Goal: Task Accomplishment & Management: Use online tool/utility

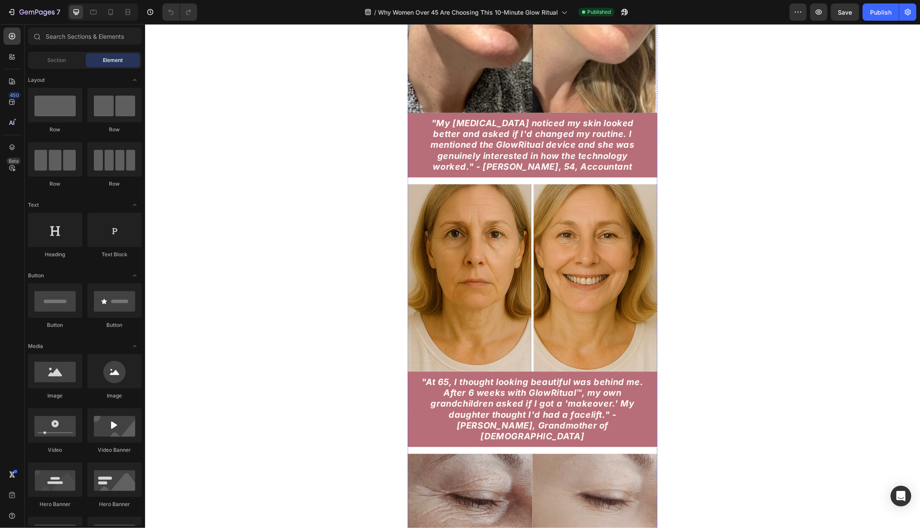
scroll to position [5698, 0]
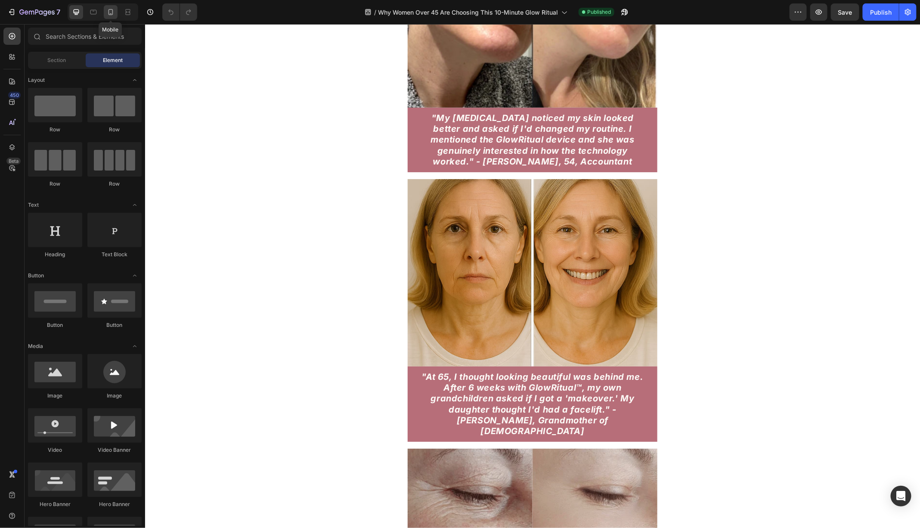
click at [108, 15] on icon at bounding box center [110, 12] width 9 height 9
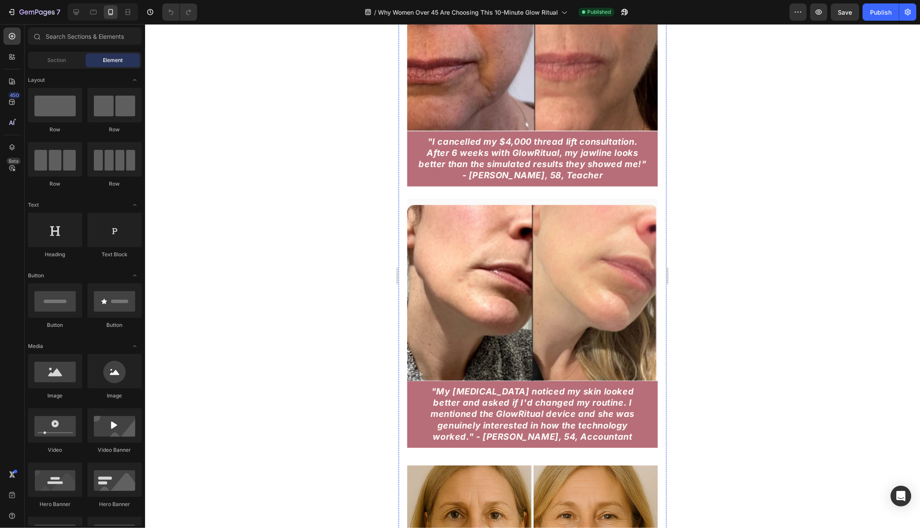
scroll to position [5789, 0]
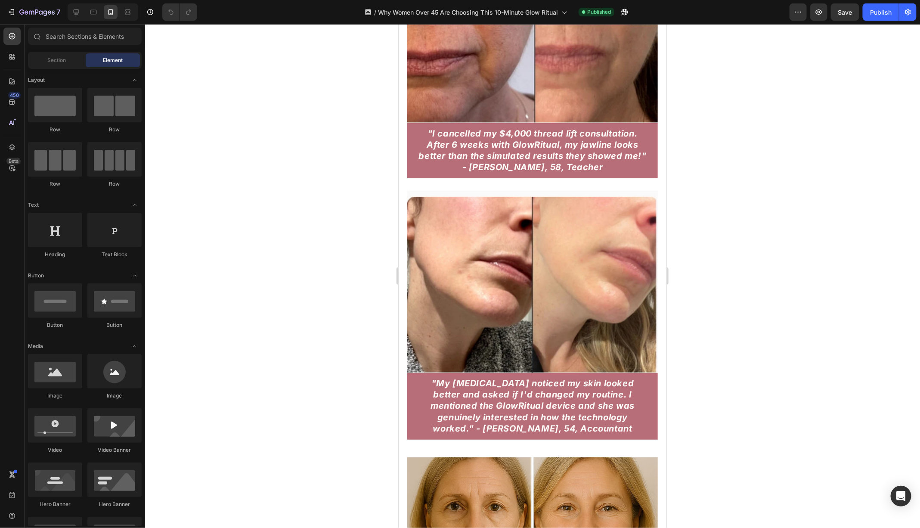
click at [77, 19] on div at bounding box center [103, 11] width 71 height 17
click at [79, 16] on div at bounding box center [76, 12] width 14 height 14
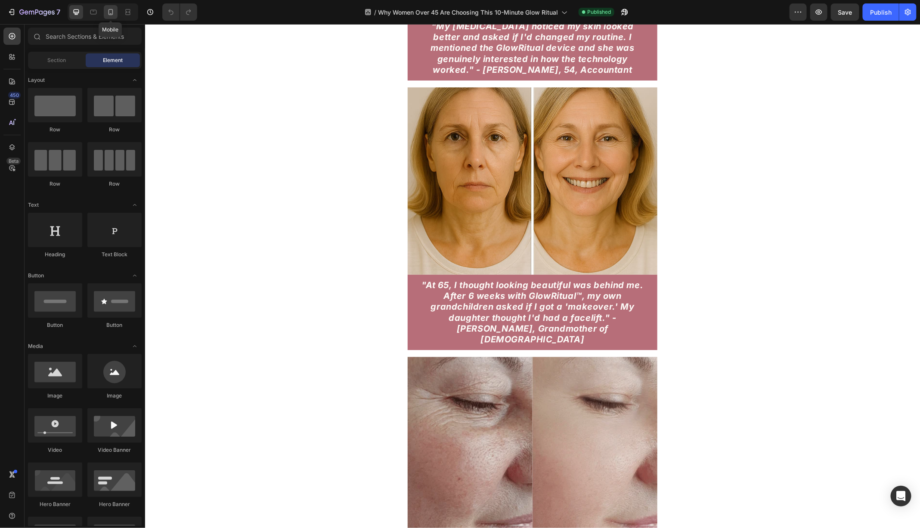
click at [115, 15] on div at bounding box center [111, 12] width 14 height 14
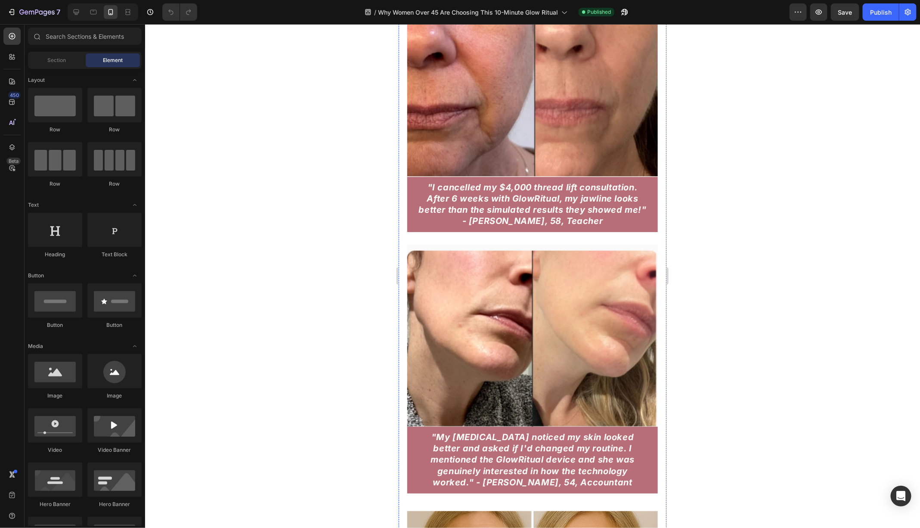
scroll to position [5731, 0]
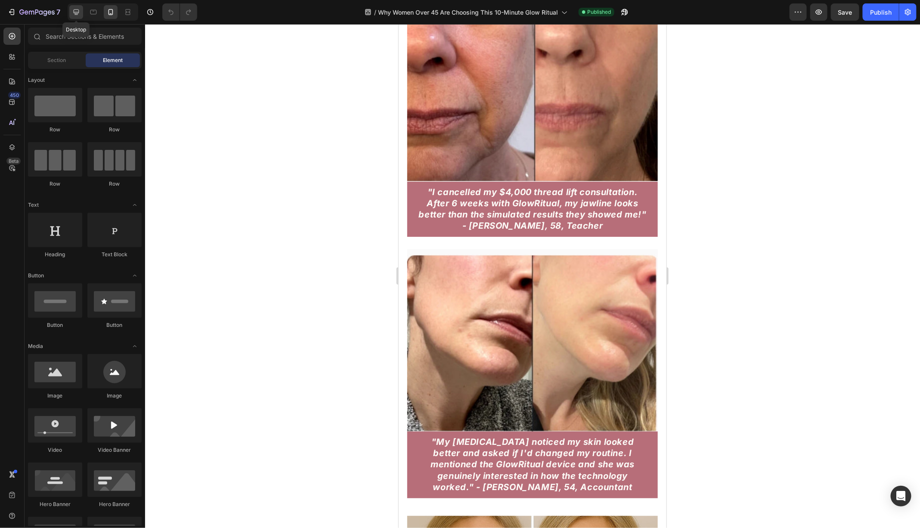
click at [73, 7] on div at bounding box center [76, 12] width 14 height 14
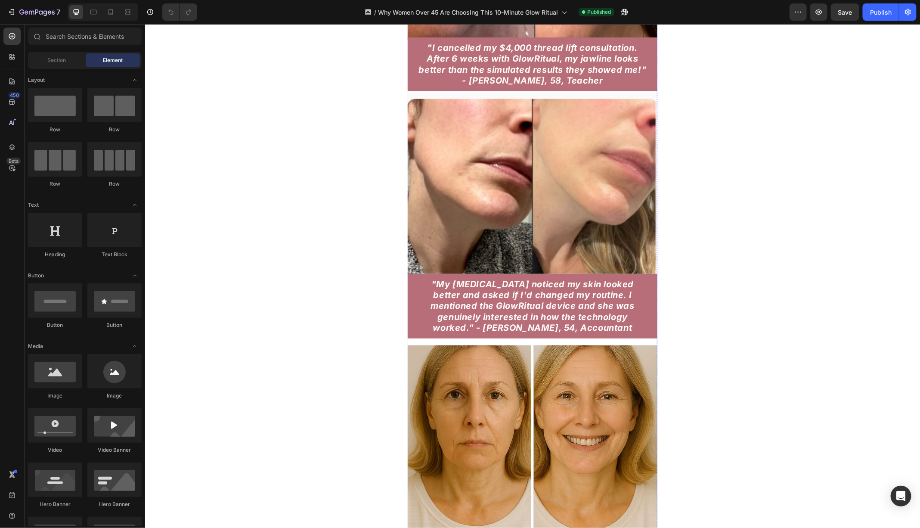
scroll to position [5533, 0]
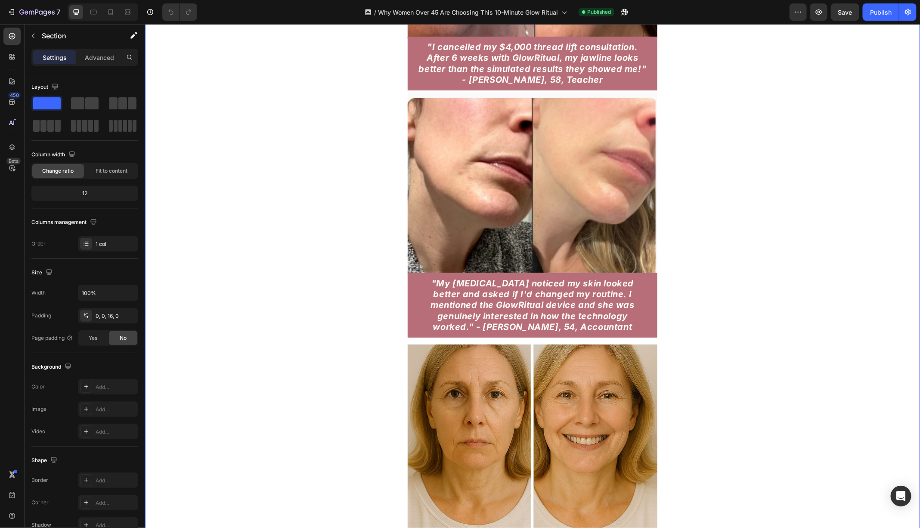
click at [345, 241] on div "By day 7 , the changes were undeniable - the angry '11' lines between my brows …" at bounding box center [532, 98] width 775 height 4079
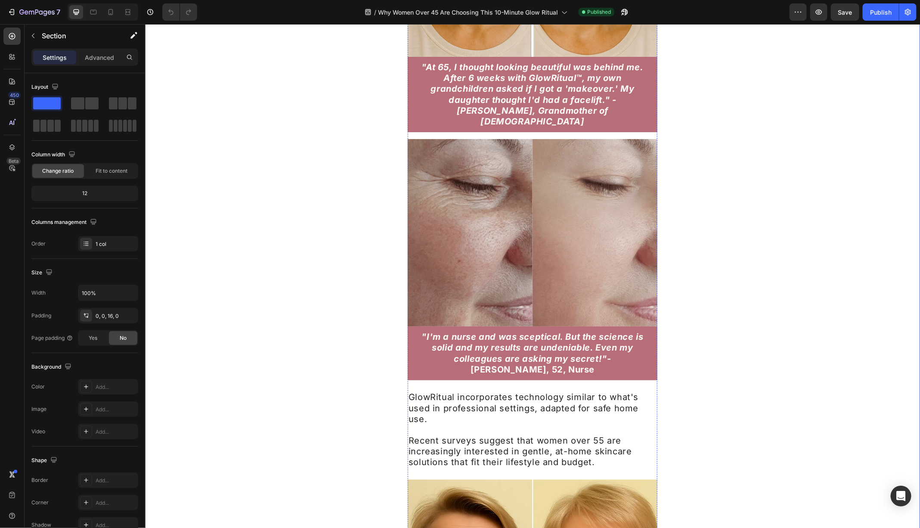
scroll to position [6003, 0]
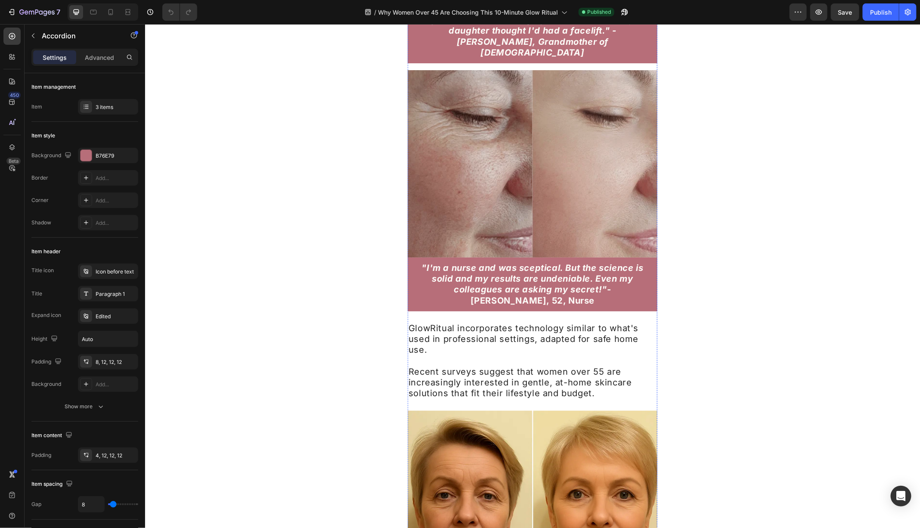
click at [115, 311] on div "Edited" at bounding box center [108, 315] width 60 height 15
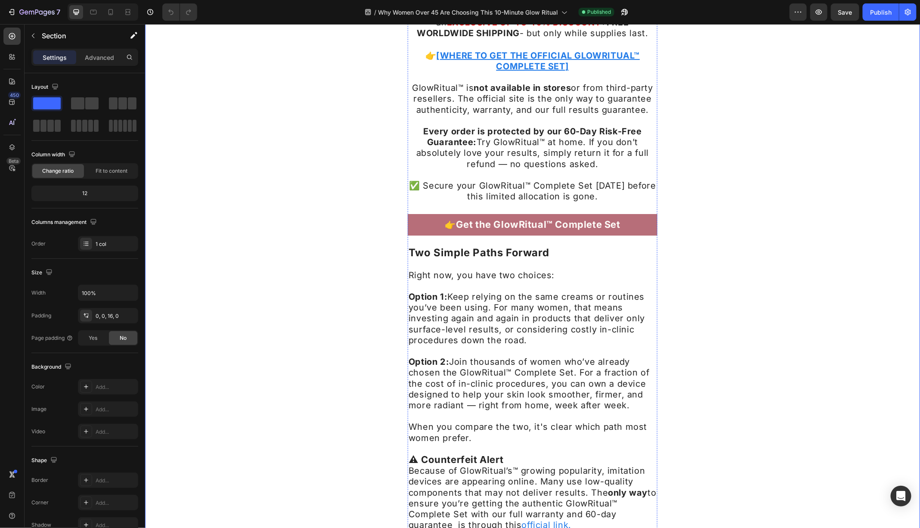
scroll to position [7171, 0]
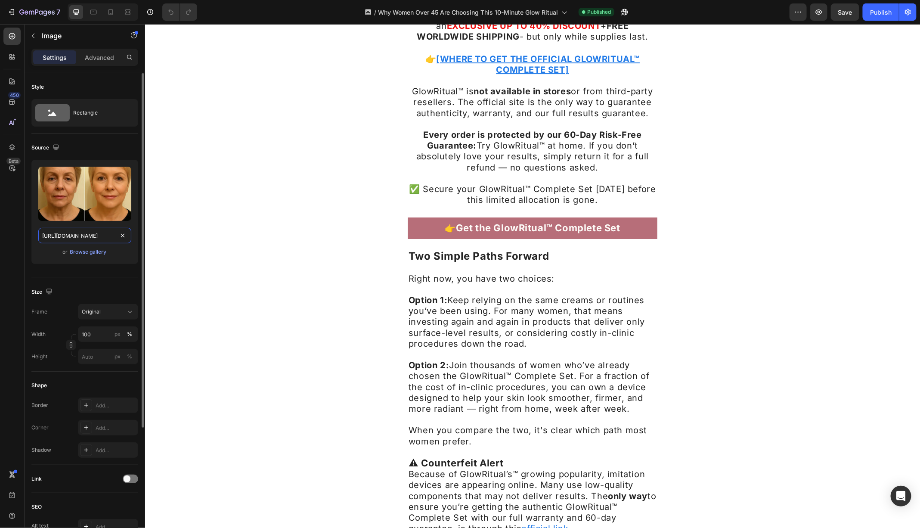
click at [90, 239] on input "[URL][DOMAIN_NAME]" at bounding box center [84, 235] width 93 height 15
paste input "4in1_Product_Photo_4_68f4e32f-660d-4a81-9041-6c5bd29ae26e.webp?v=1758956631"
type input "[URL][DOMAIN_NAME]"
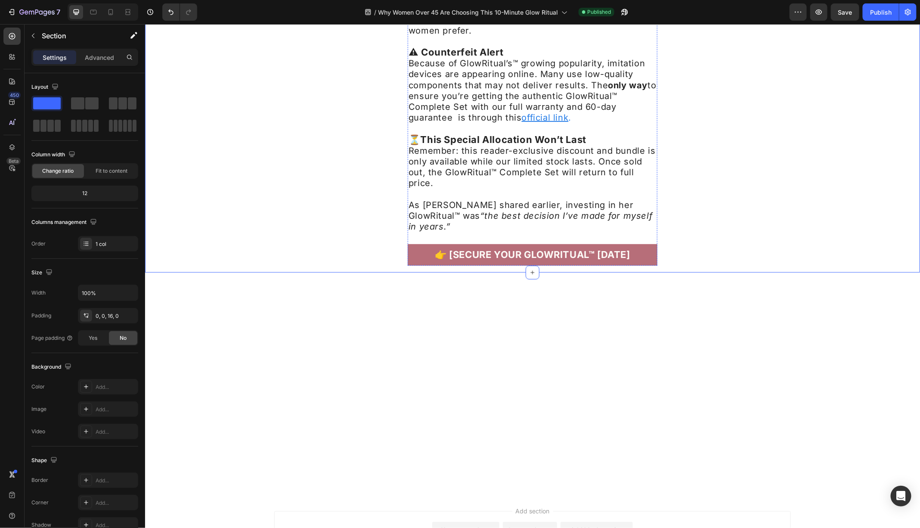
scroll to position [7581, 0]
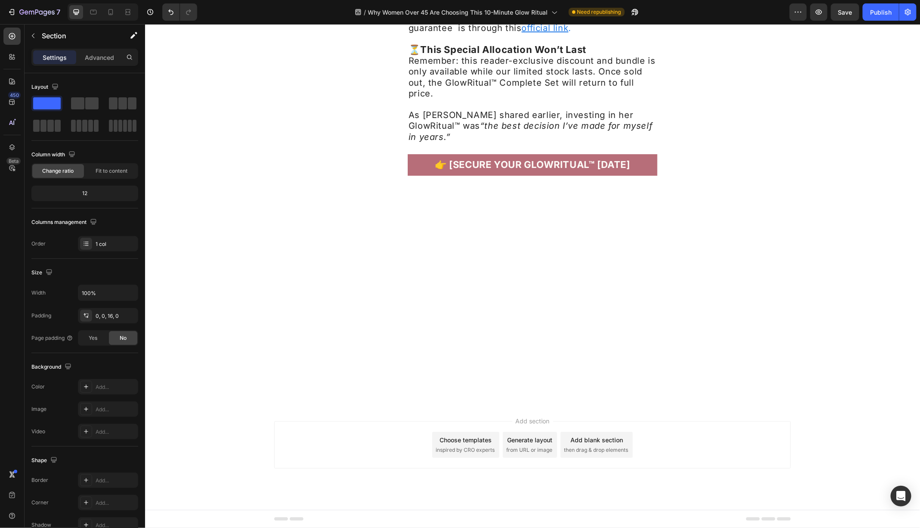
scroll to position [7094, 0]
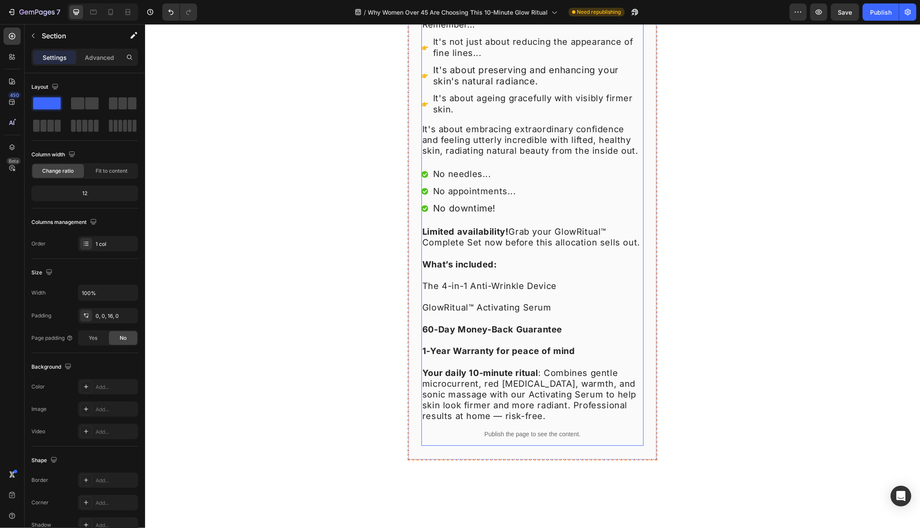
scroll to position [8651, 0]
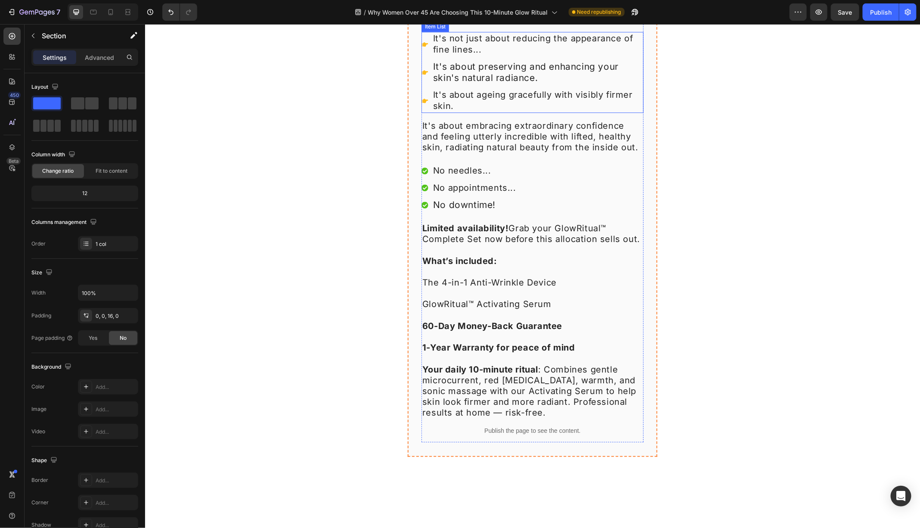
click at [517, 83] on span "It's about preserving and enhancing your skin's natural radiance." at bounding box center [526, 72] width 186 height 22
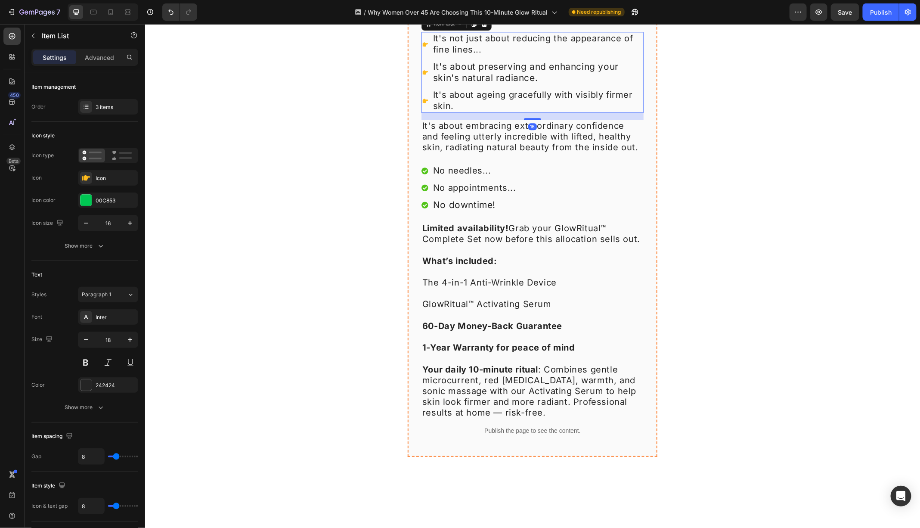
click at [490, 83] on span "It's about preserving and enhancing your skin's natural radiance." at bounding box center [526, 72] width 186 height 22
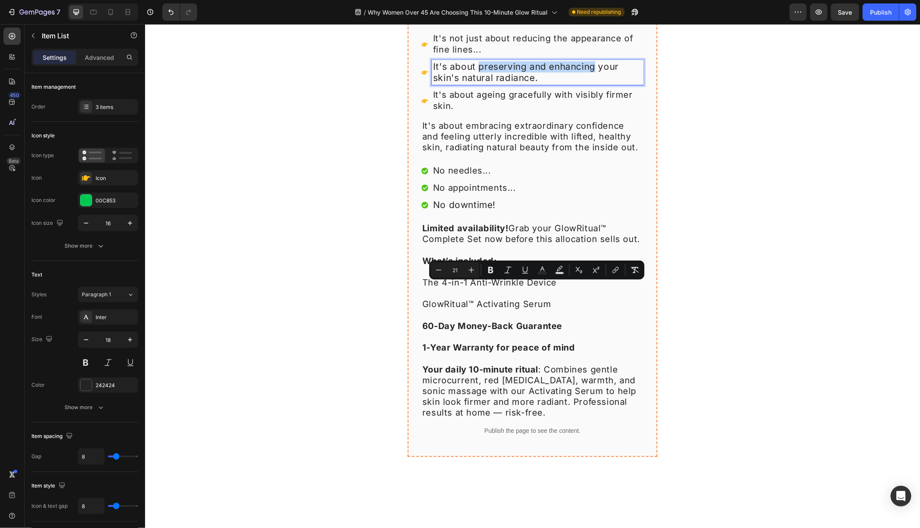
drag, startPoint x: 479, startPoint y: 288, endPoint x: 595, endPoint y: 291, distance: 115.9
click at [595, 83] on span "It's about preserving and enhancing your skin's natural radiance." at bounding box center [526, 72] width 186 height 22
click at [490, 269] on icon "Editor contextual toolbar" at bounding box center [490, 270] width 5 height 6
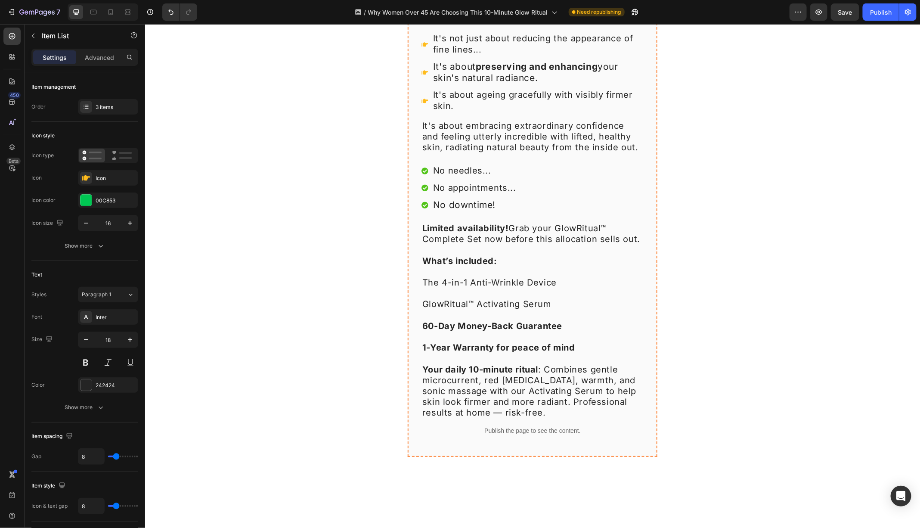
click at [489, 83] on span "It's about preserving and enhancing your skin's natural radiance." at bounding box center [525, 72] width 185 height 22
click at [438, 83] on span "It's about preserving and enhancing your skin's natural radiance." at bounding box center [525, 72] width 185 height 22
drag, startPoint x: 434, startPoint y: 300, endPoint x: 539, endPoint y: 301, distance: 105.9
click at [540, 83] on p "It's about preserving and enhancing your skin's natural radiance." at bounding box center [537, 72] width 209 height 22
click at [525, 83] on span "It's about preserving and enhancing your skin's natural radiance." at bounding box center [525, 72] width 185 height 22
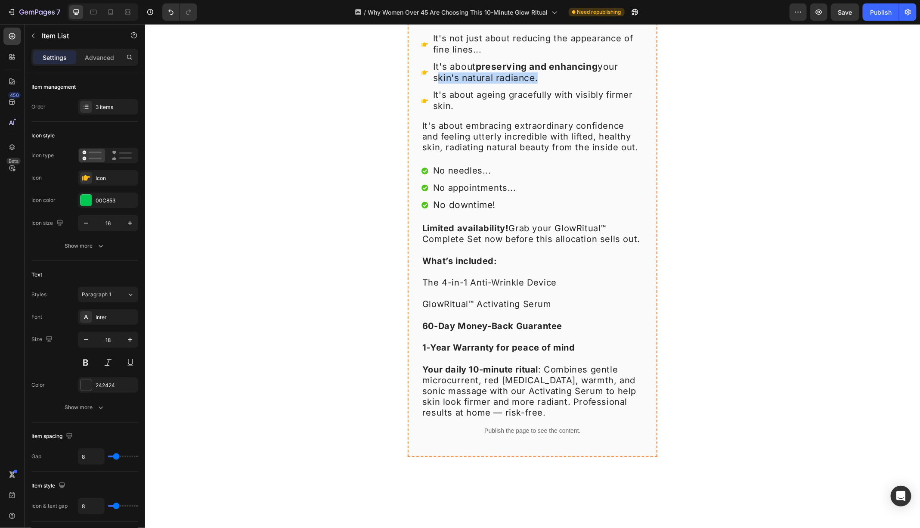
drag, startPoint x: 434, startPoint y: 301, endPoint x: 533, endPoint y: 304, distance: 99.1
click at [533, 83] on span "It's about preserving and enhancing your skin's natural radiance." at bounding box center [525, 72] width 185 height 22
click at [528, 152] on span "It's about embracing extraordinary confidence and feeling utterly incredible wi…" at bounding box center [530, 136] width 216 height 32
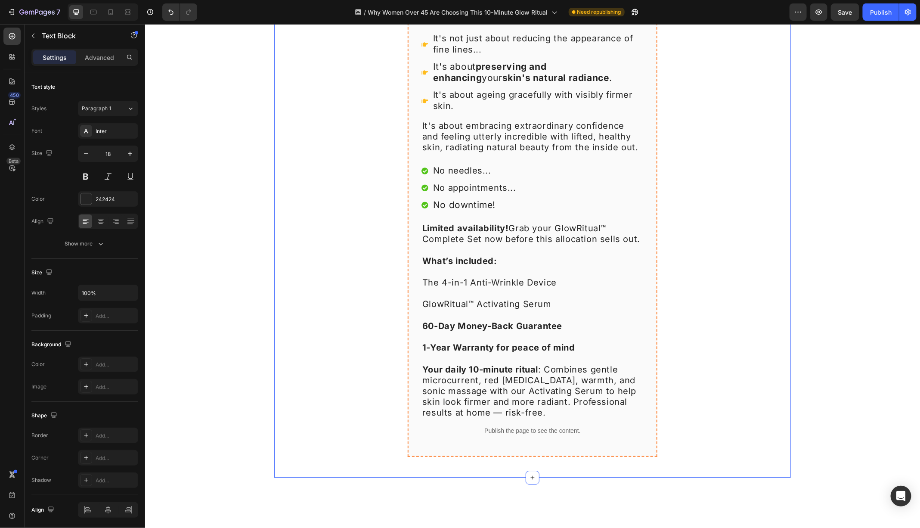
click at [373, 351] on div "GlowRitual™ Complete Set Product Title Your satisfaction is our topmost priorit…" at bounding box center [532, 153] width 517 height 606
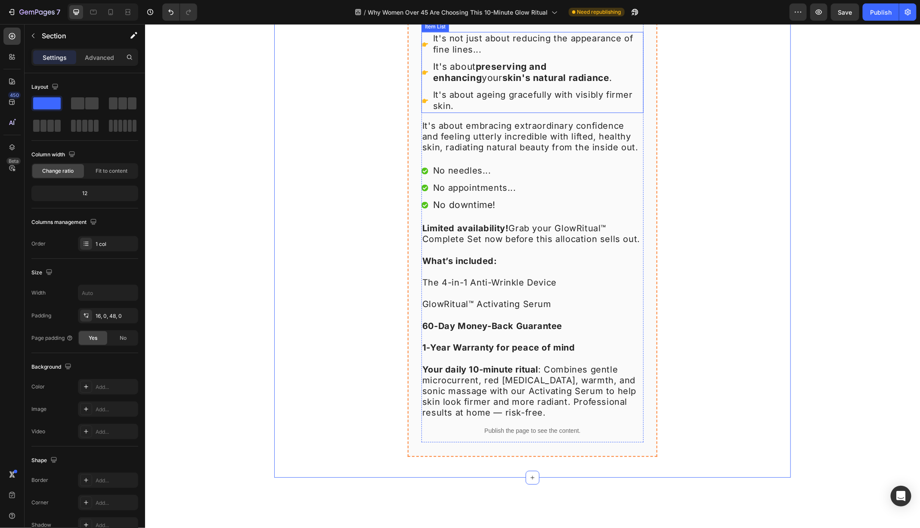
click at [496, 110] on span "It's about ageing gracefully with visibly firmer skin." at bounding box center [533, 99] width 200 height 21
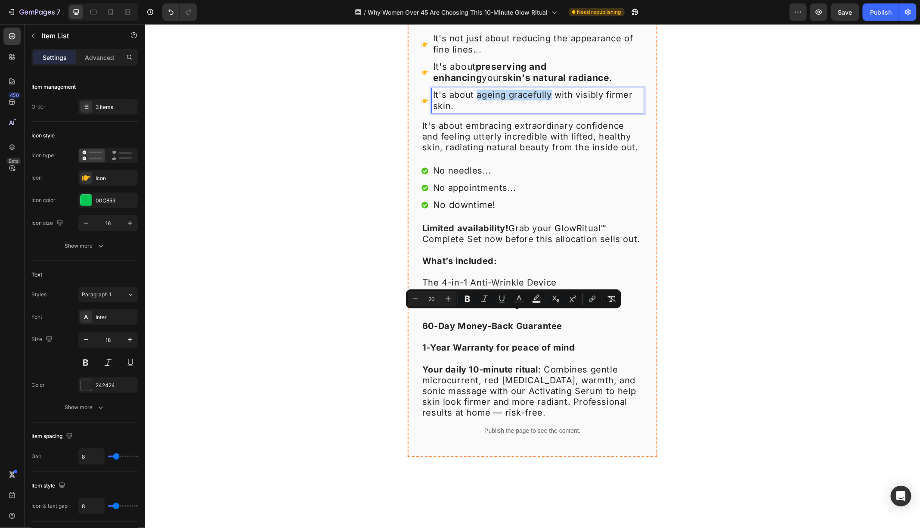
drag, startPoint x: 477, startPoint y: 319, endPoint x: 548, endPoint y: 319, distance: 71.0
click at [548, 110] on span "It's about ageing gracefully with visibly firmer skin." at bounding box center [533, 99] width 200 height 21
click at [539, 211] on div "No needles... No appointments... No downtime!" at bounding box center [532, 188] width 222 height 48
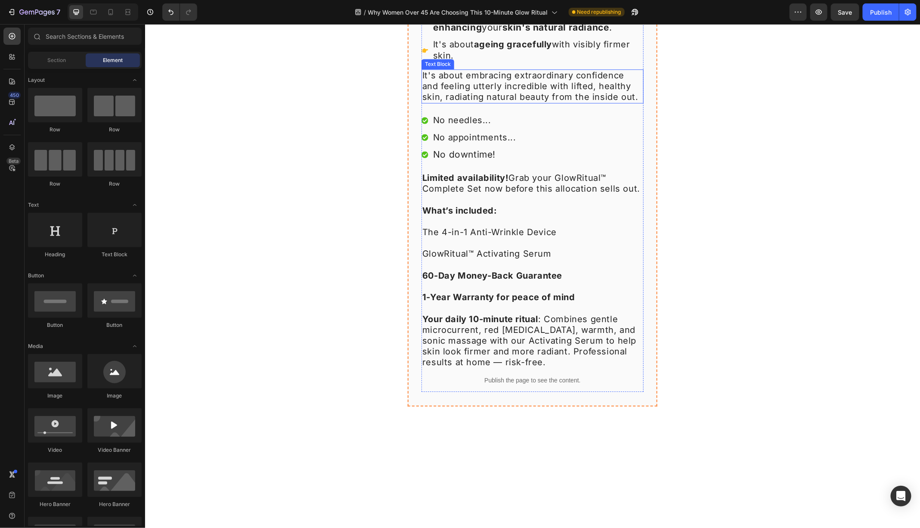
scroll to position [8705, 0]
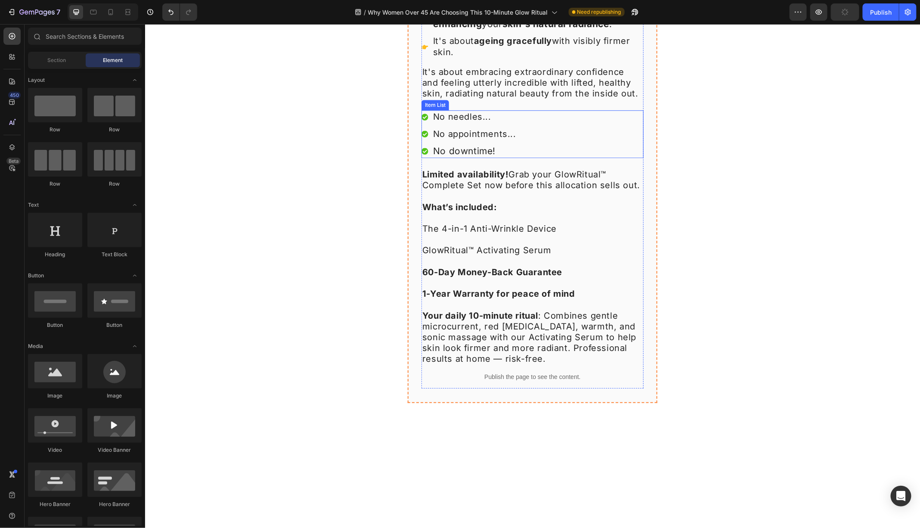
click at [470, 121] on span "No needles..." at bounding box center [462, 116] width 58 height 10
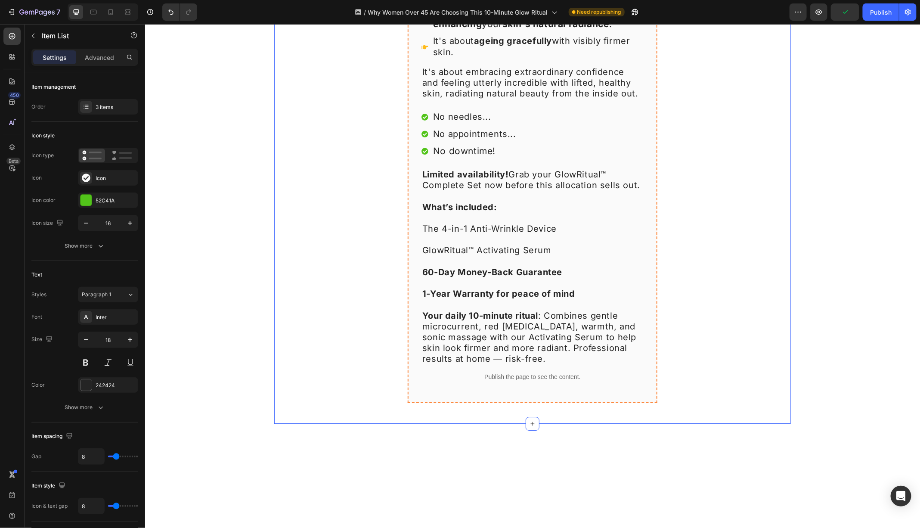
click at [303, 370] on div "GlowRitual™ Complete Set Product Title Your satisfaction is our topmost priorit…" at bounding box center [532, 99] width 517 height 606
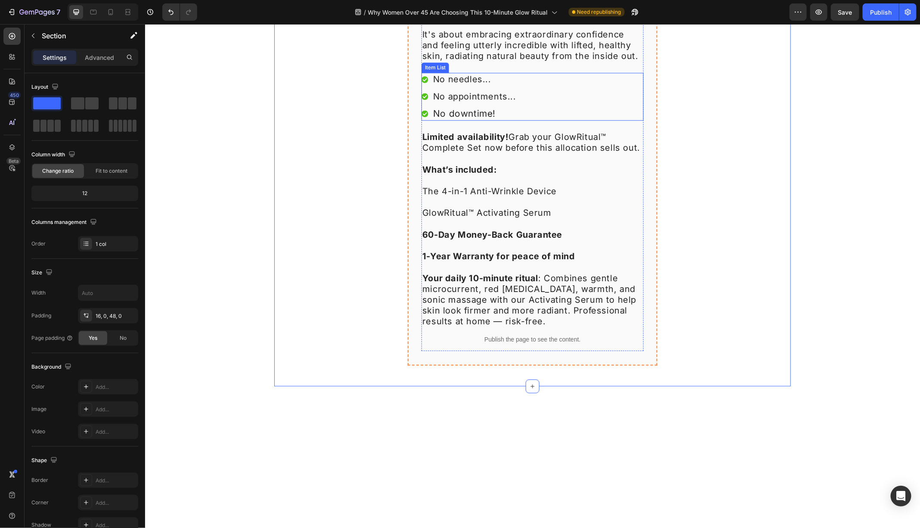
scroll to position [8744, 0]
click at [581, 59] on span "It's about embracing extraordinary confidence and feeling utterly incredible wi…" at bounding box center [530, 43] width 216 height 32
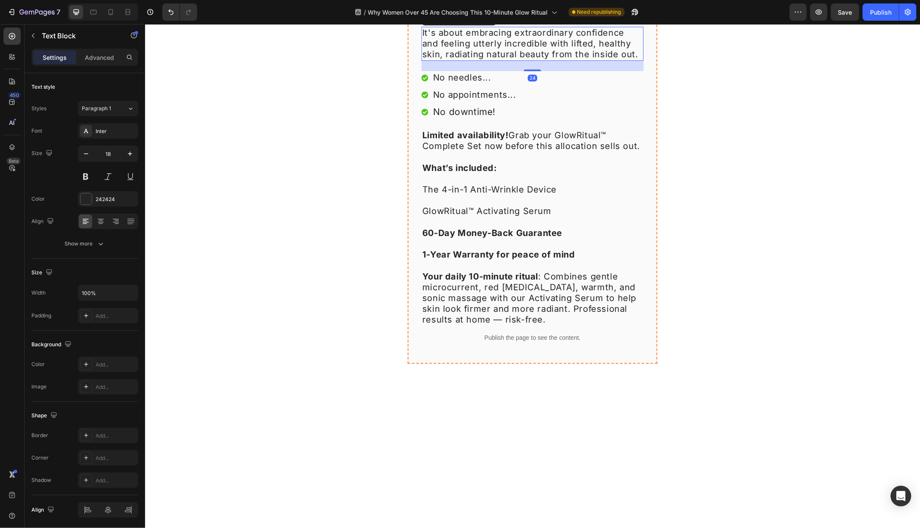
click at [579, 59] on span "It's about embracing extraordinary confidence and feeling utterly incredible wi…" at bounding box center [530, 43] width 216 height 32
click at [576, 59] on span "It's about embracing extraordinary confidence and feeling utterly incredible wi…" at bounding box center [530, 43] width 216 height 32
click at [542, 59] on span "It's about embracing extraordinary confidence and feeling utterly incredible wi…" at bounding box center [530, 43] width 216 height 32
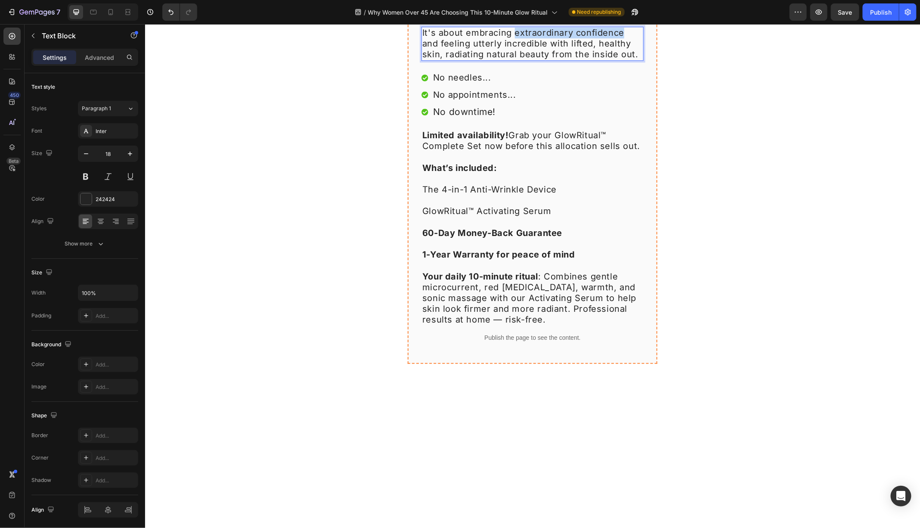
drag, startPoint x: 514, startPoint y: 255, endPoint x: 622, endPoint y: 258, distance: 107.7
click at [622, 59] on span "It's about embracing extraordinary confidence and feeling utterly incredible wi…" at bounding box center [530, 43] width 216 height 32
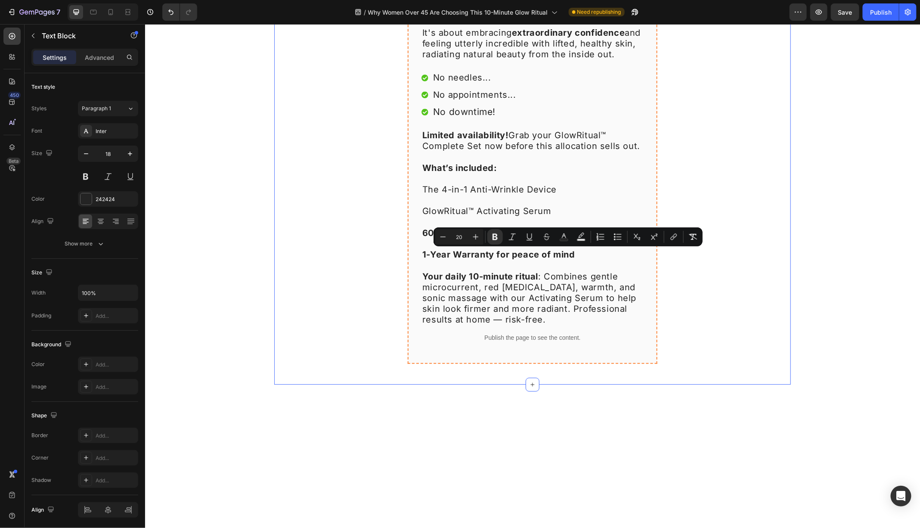
click at [698, 283] on div "GlowRitual™ Complete Set Product Title Your satisfaction is our topmost priorit…" at bounding box center [532, 60] width 517 height 606
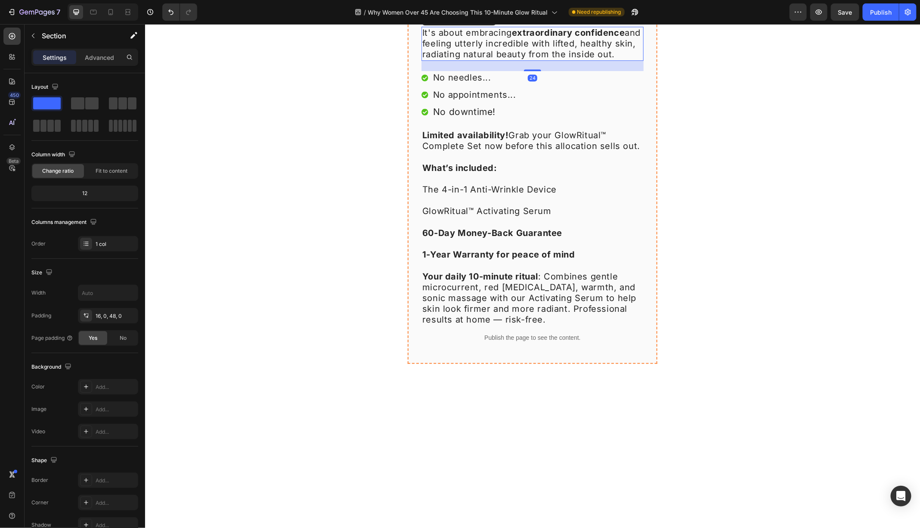
click at [515, 59] on span "It's about embracing extraordinary confidence and feeling utterly incredible wi…" at bounding box center [531, 43] width 218 height 32
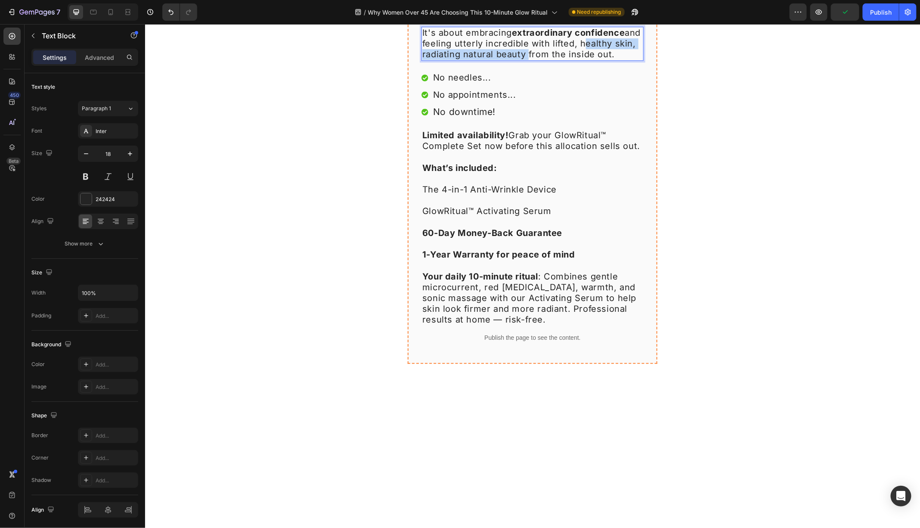
drag, startPoint x: 598, startPoint y: 264, endPoint x: 545, endPoint y: 280, distance: 54.9
click at [545, 59] on span "It's about embracing extraordinary confidence and feeling utterly incredible wi…" at bounding box center [531, 43] width 218 height 32
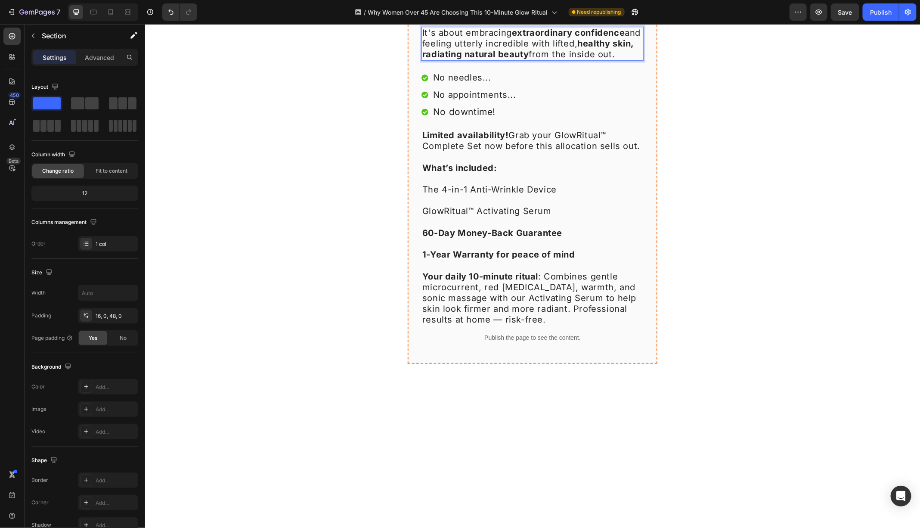
click at [733, 293] on div "GlowRitual™ Complete Set Product Title Your satisfaction is our topmost priorit…" at bounding box center [532, 60] width 517 height 606
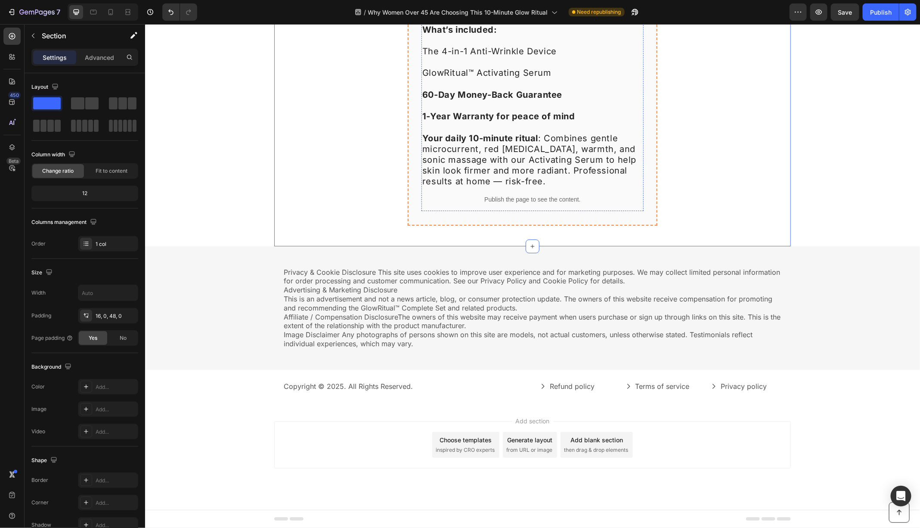
scroll to position [8904, 0]
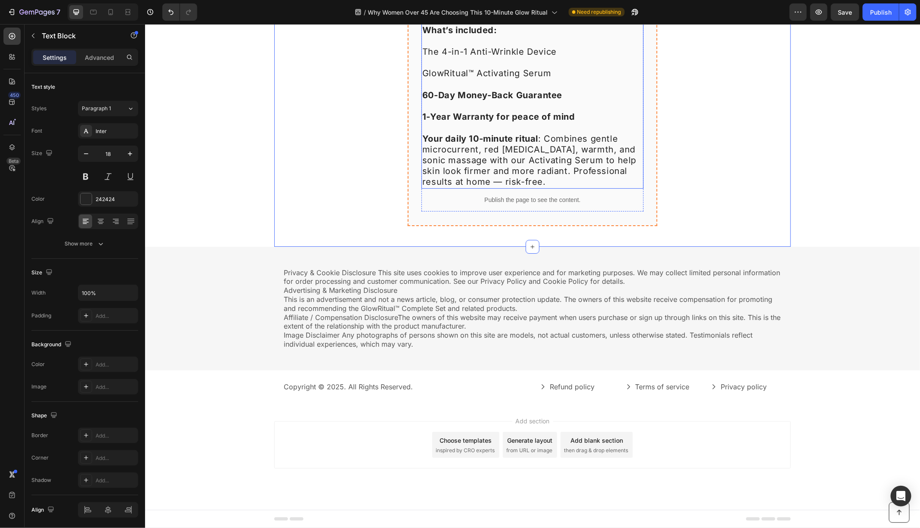
click at [424, 56] on span "The 4-in-1 Anti-Wrinkle Device" at bounding box center [489, 51] width 134 height 10
click at [427, 57] on p "The 4-in-1 Anti-Wrinkle Device" at bounding box center [532, 46] width 220 height 22
click at [425, 56] on span "The 4-in-1 Anti-Wrinkle Device" at bounding box center [489, 51] width 134 height 10
click at [424, 56] on span "The 4-in-1 Anti-Wrinkle Device" at bounding box center [489, 51] width 134 height 10
drag, startPoint x: 424, startPoint y: 252, endPoint x: 563, endPoint y: 258, distance: 138.7
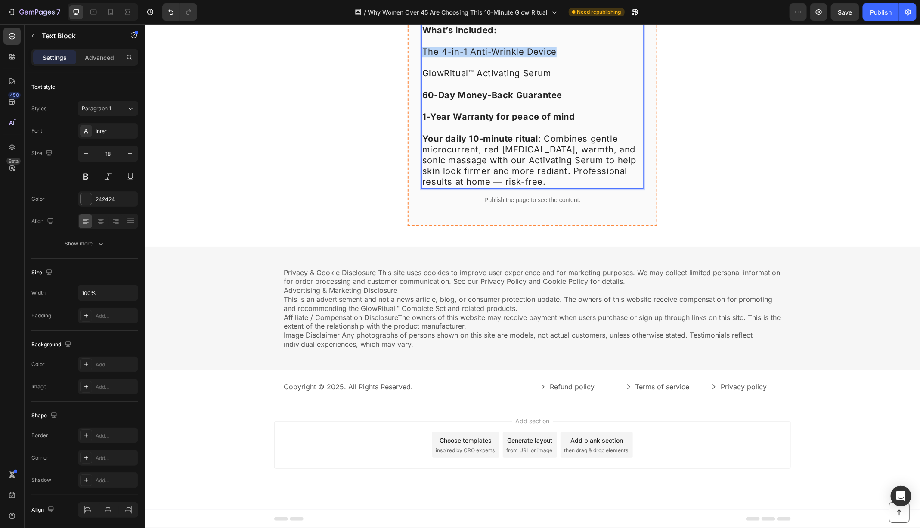
click at [563, 57] on p "The 4-in-1 Anti-Wrinkle Device" at bounding box center [532, 46] width 220 height 22
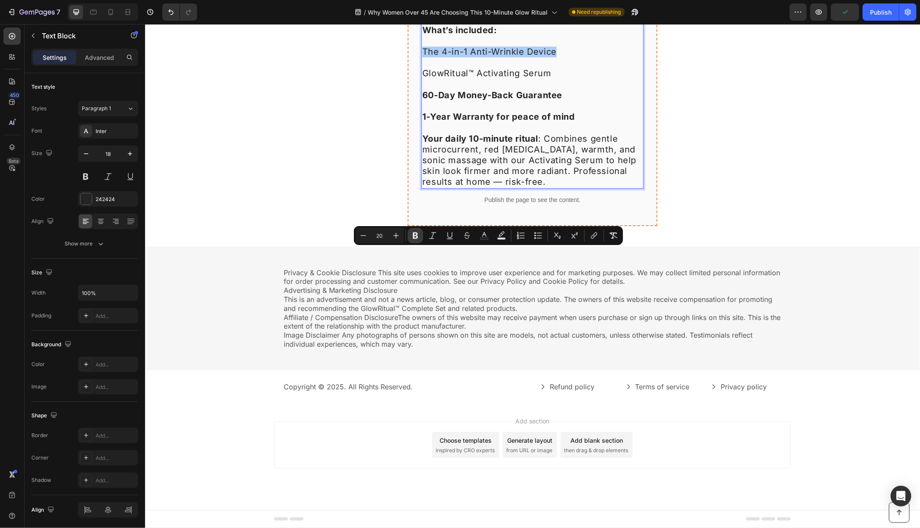
click at [419, 237] on icon "Editor contextual toolbar" at bounding box center [415, 235] width 9 height 9
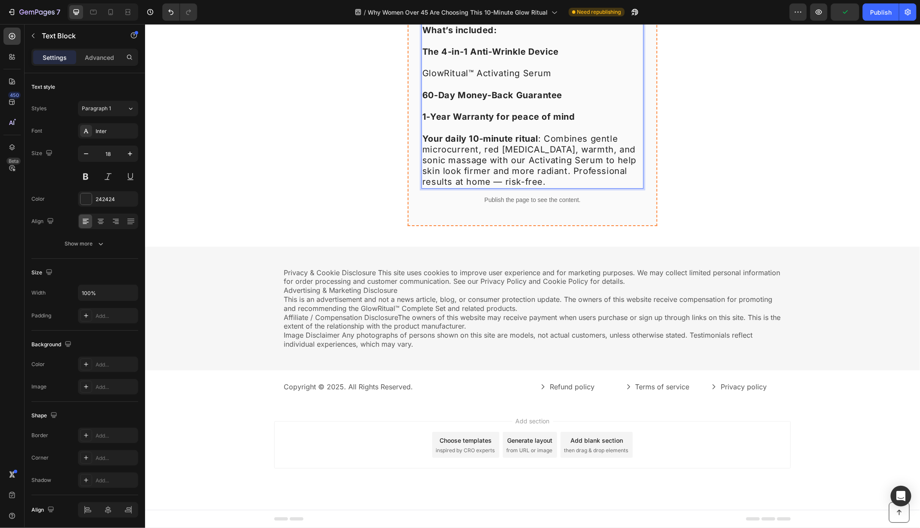
click at [447, 78] on p "GlowRitual™ Activating Serum" at bounding box center [532, 68] width 220 height 22
drag, startPoint x: 422, startPoint y: 273, endPoint x: 545, endPoint y: 279, distance: 123.2
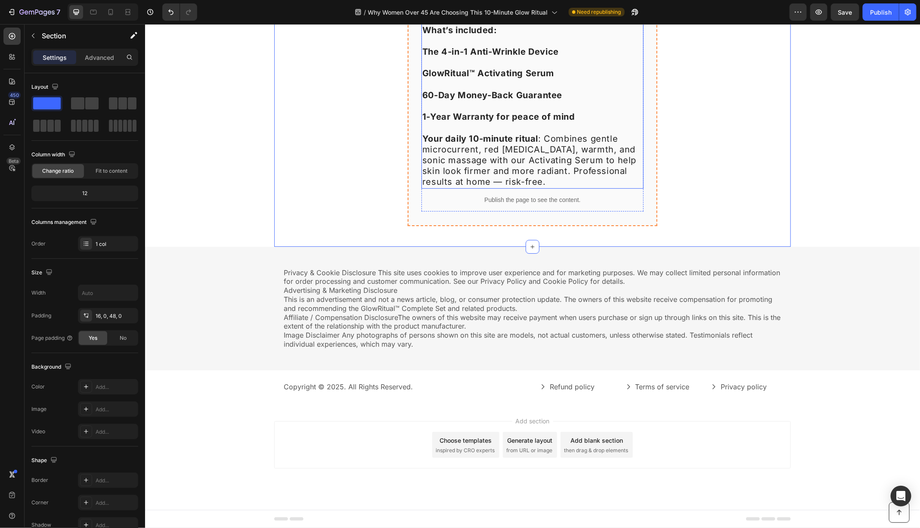
click at [490, 35] on strong "What’s included:" at bounding box center [459, 30] width 75 height 10
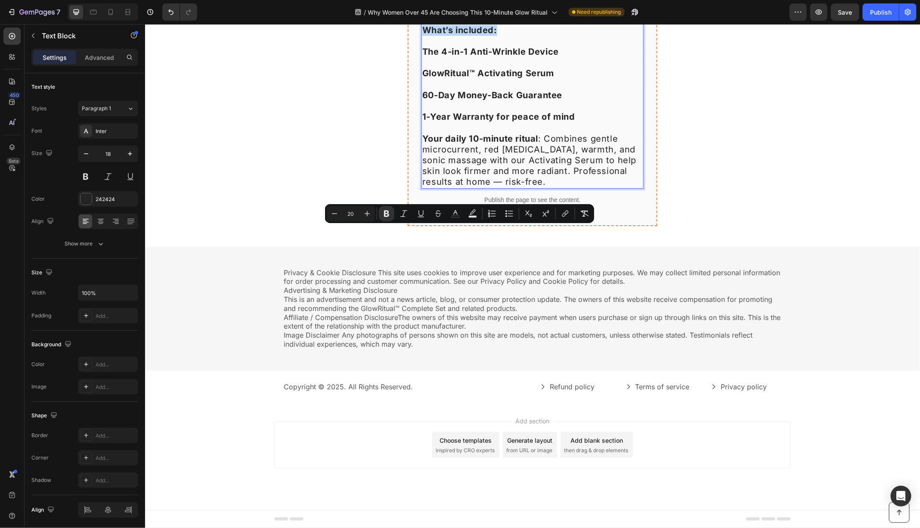
drag, startPoint x: 499, startPoint y: 233, endPoint x: 425, endPoint y: 232, distance: 73.2
click at [425, 35] on p "What’s included:" at bounding box center [532, 30] width 220 height 11
click at [372, 214] on button "Plus" at bounding box center [366, 213] width 15 height 15
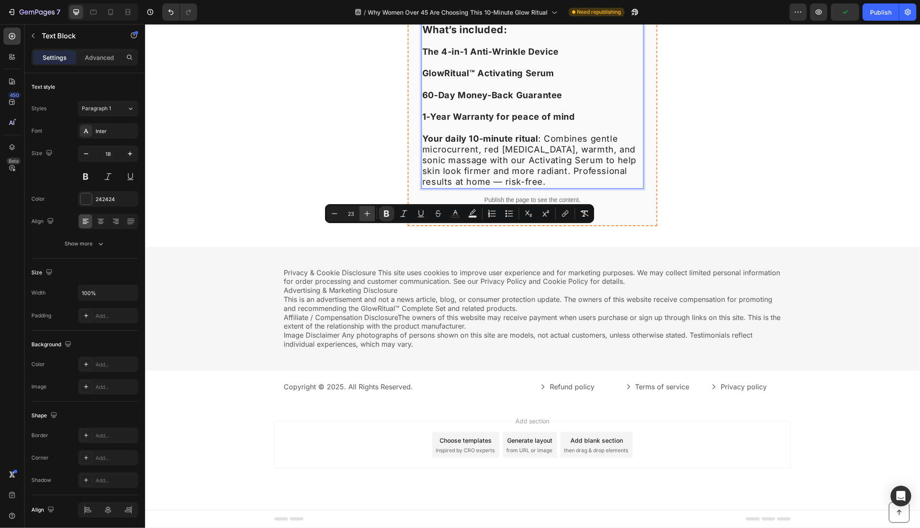
click at [372, 214] on button "Plus" at bounding box center [366, 213] width 15 height 15
click at [329, 214] on button "Minus" at bounding box center [334, 213] width 15 height 15
click at [360, 213] on button "Plus" at bounding box center [366, 213] width 15 height 15
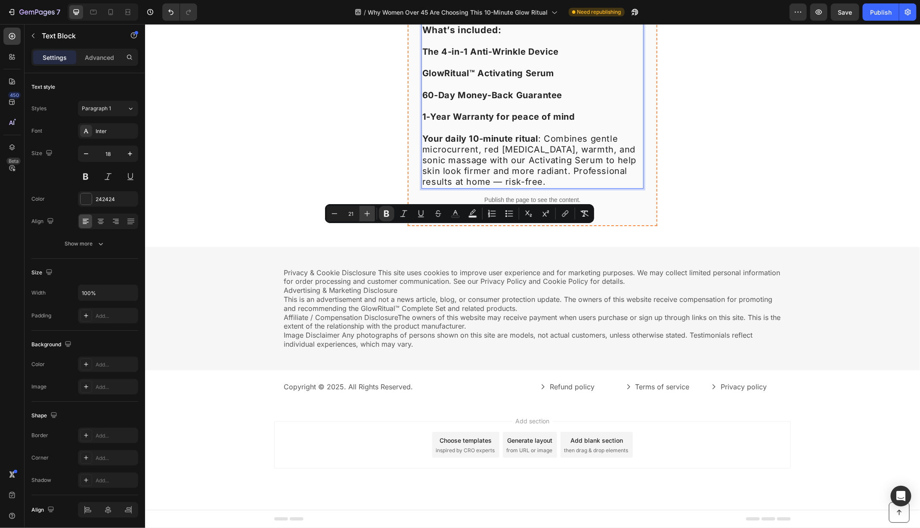
type input "22"
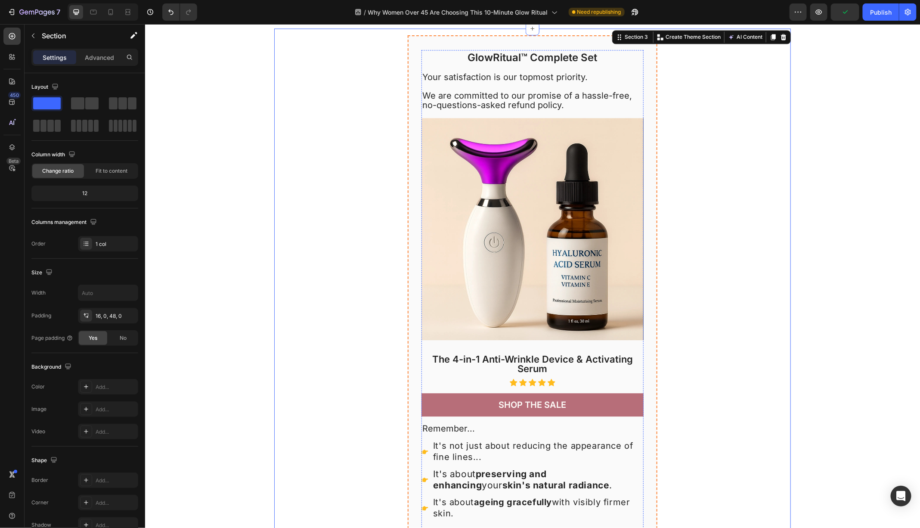
scroll to position [8462, 0]
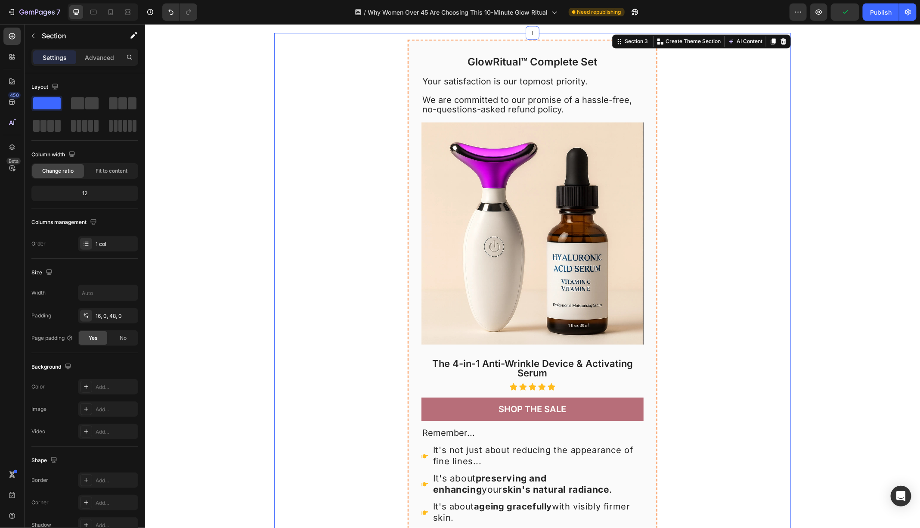
click at [313, 280] on div "GlowRitual™ Complete Set Product Title Your satisfaction is our topmost priorit…" at bounding box center [532, 453] width 517 height 829
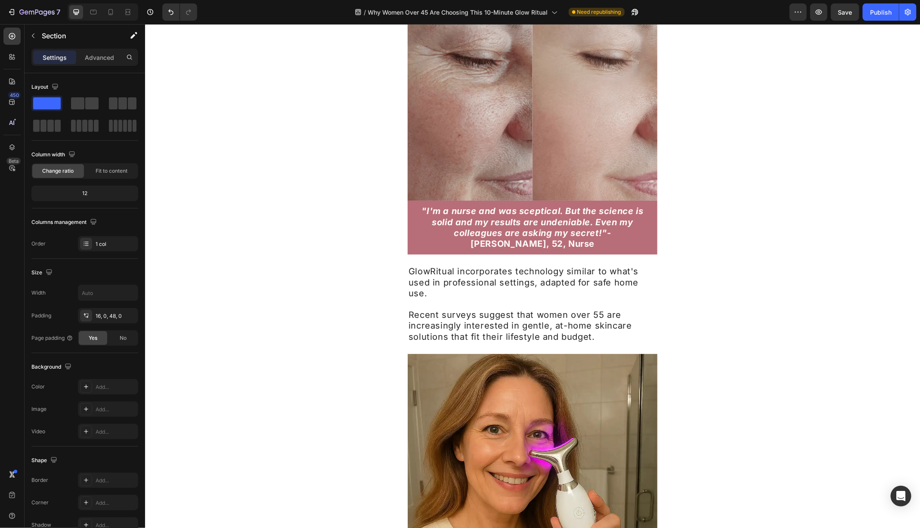
scroll to position [5488, 0]
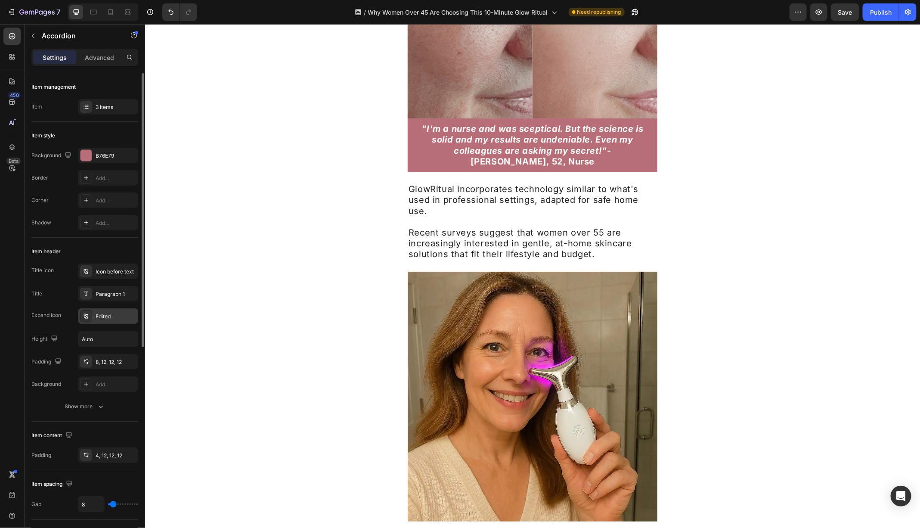
click at [118, 316] on div "Edited" at bounding box center [116, 317] width 40 height 8
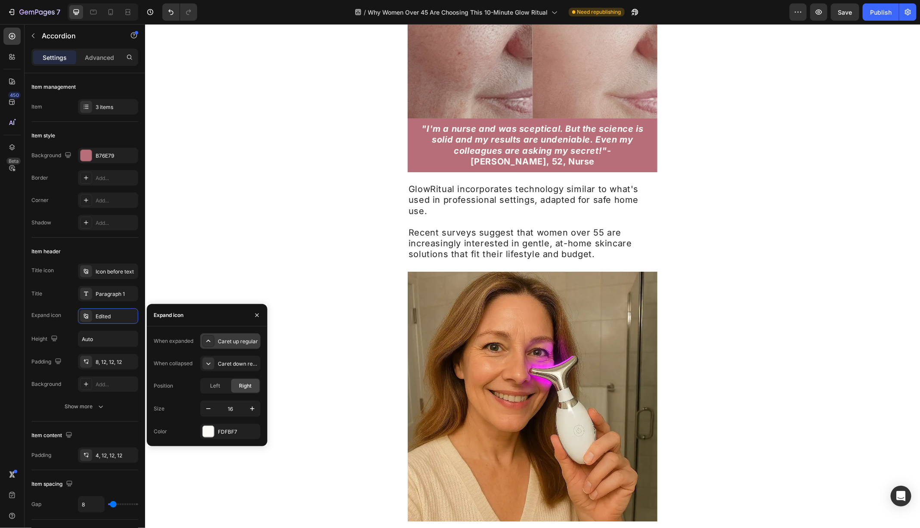
click at [238, 342] on div "Caret up regular" at bounding box center [238, 342] width 40 height 8
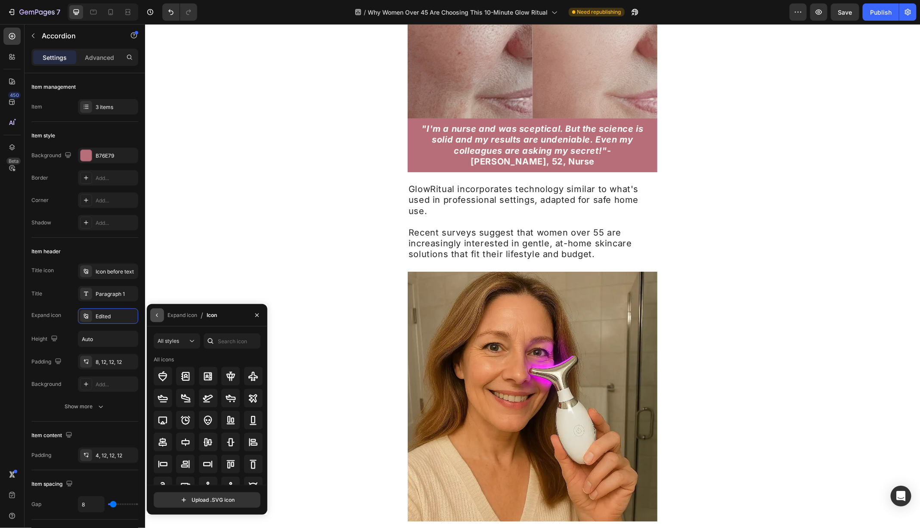
click at [155, 318] on icon "button" at bounding box center [157, 315] width 7 height 7
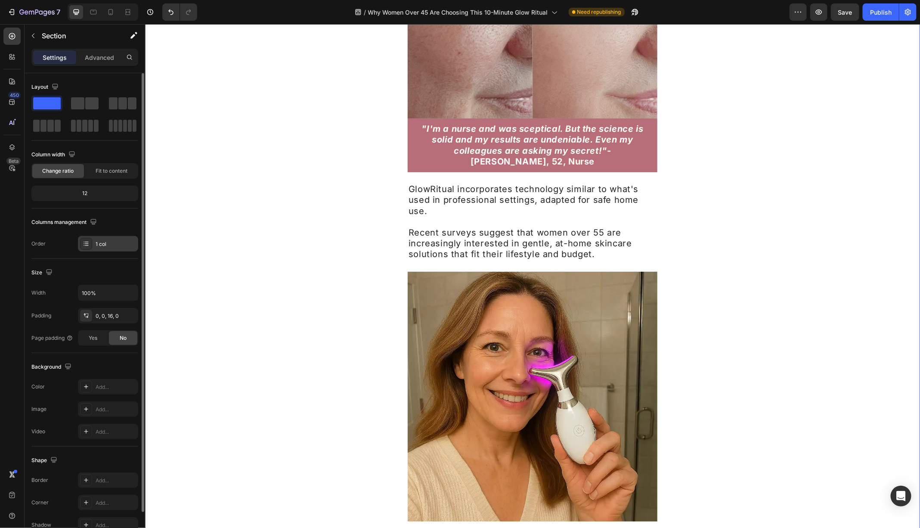
click at [120, 240] on div "1 col" at bounding box center [116, 244] width 40 height 8
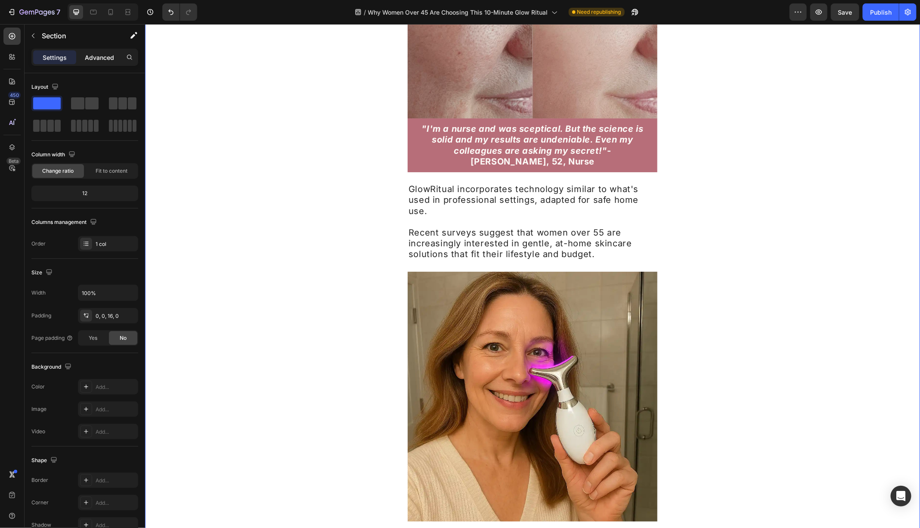
click at [108, 62] on div "Advanced" at bounding box center [99, 57] width 43 height 14
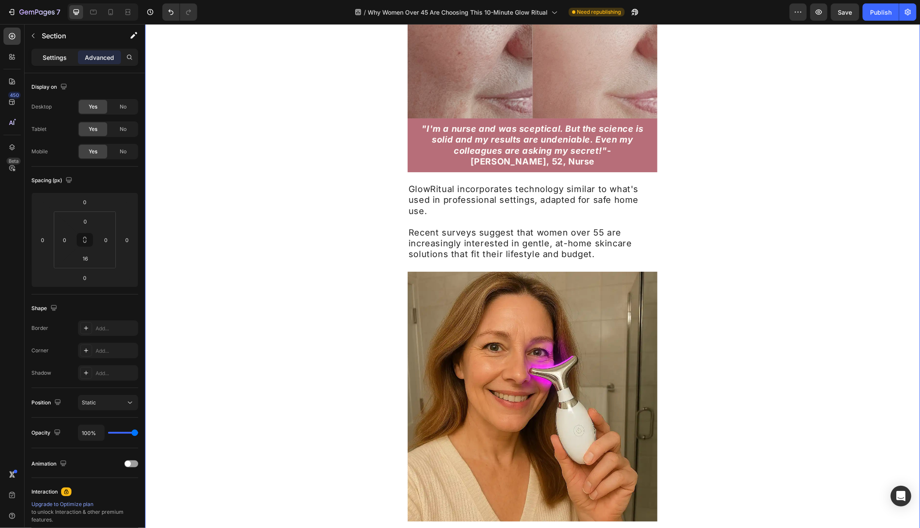
click at [61, 61] on p "Settings" at bounding box center [55, 57] width 24 height 9
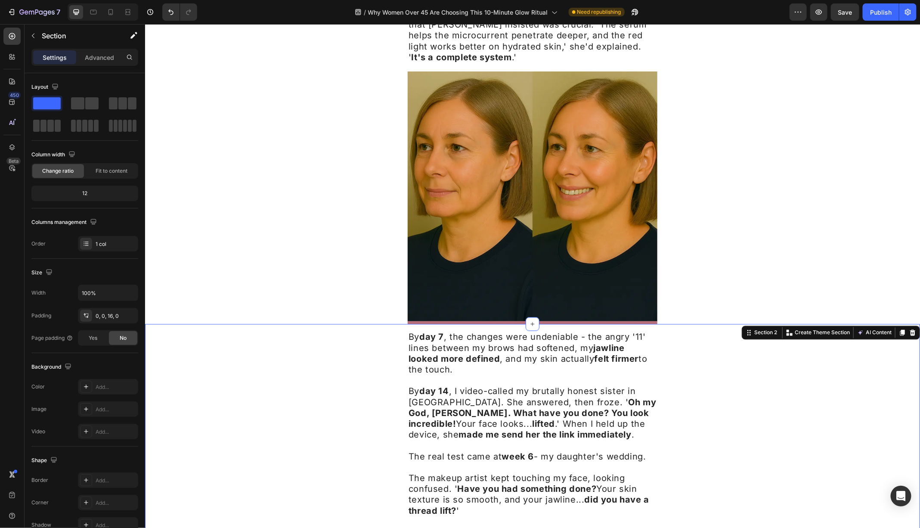
scroll to position [2612, 0]
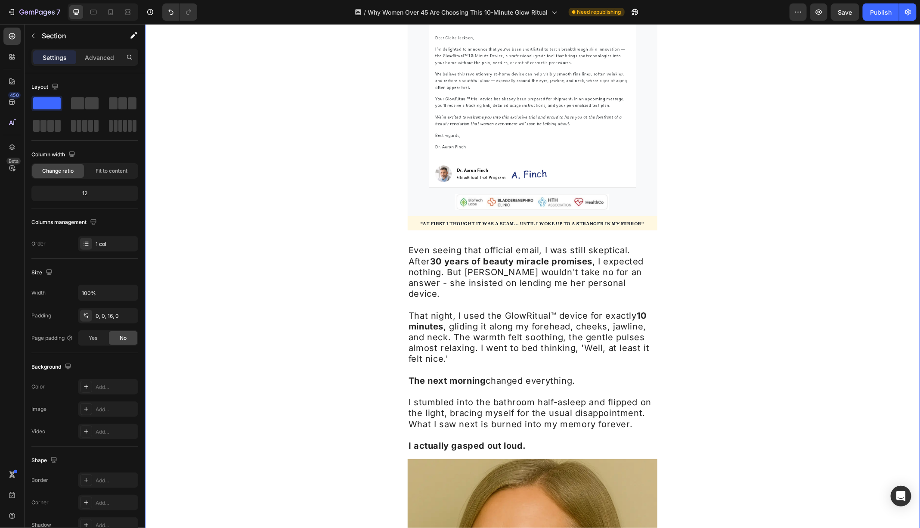
scroll to position [1589, 0]
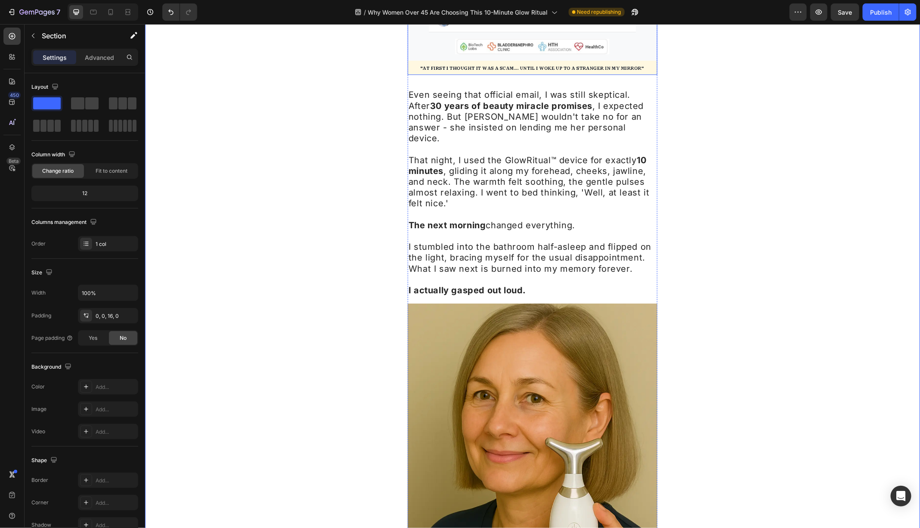
scroll to position [1744, 0]
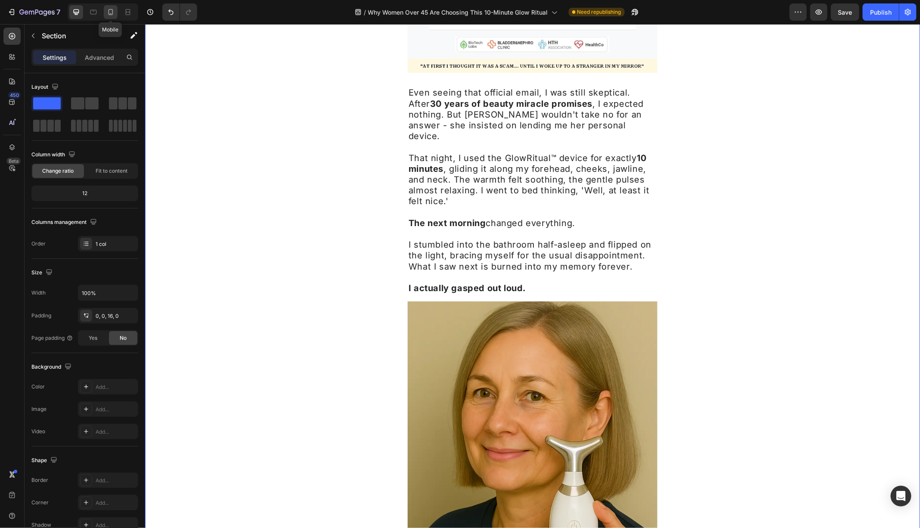
click at [116, 9] on div at bounding box center [111, 12] width 14 height 14
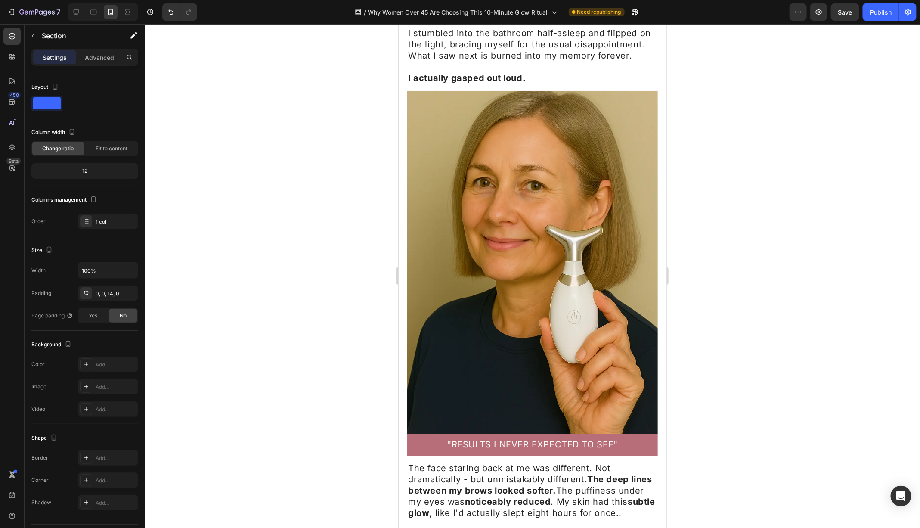
scroll to position [1953, 0]
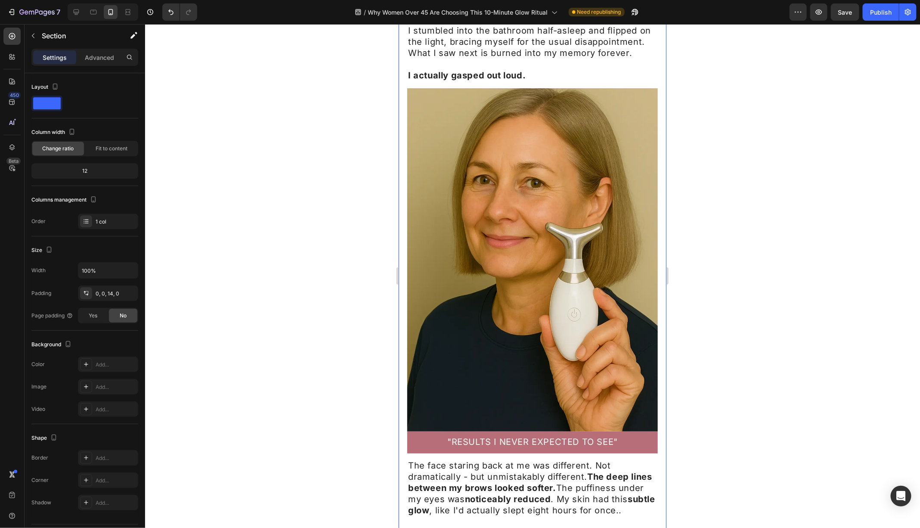
click at [279, 378] on div at bounding box center [532, 276] width 775 height 504
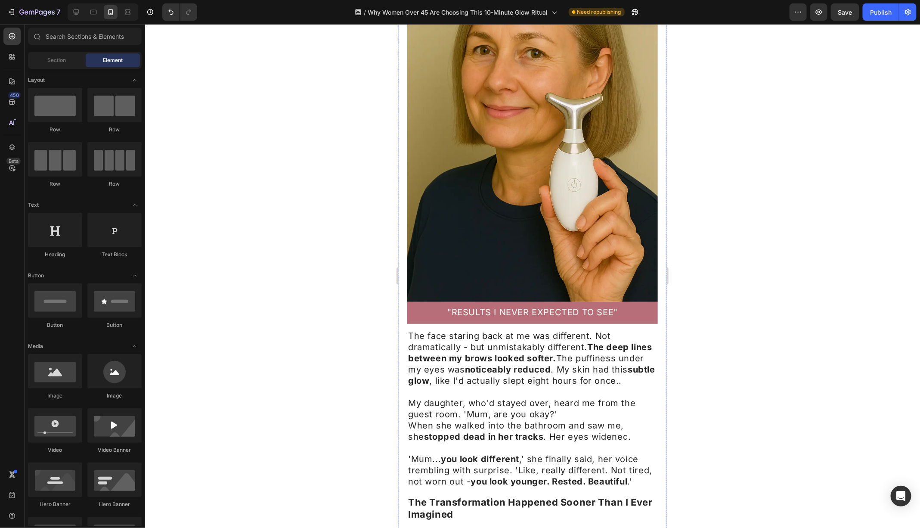
scroll to position [2085, 0]
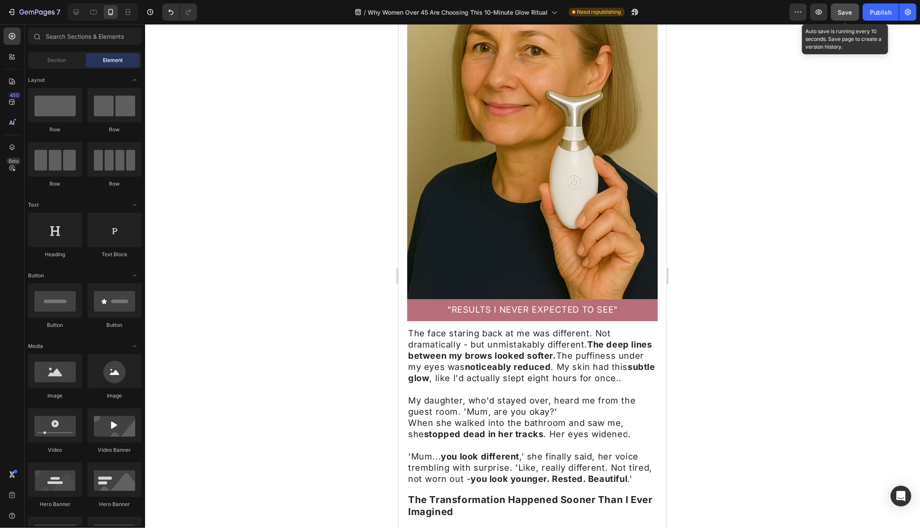
click at [844, 20] on button "Save" at bounding box center [845, 11] width 28 height 17
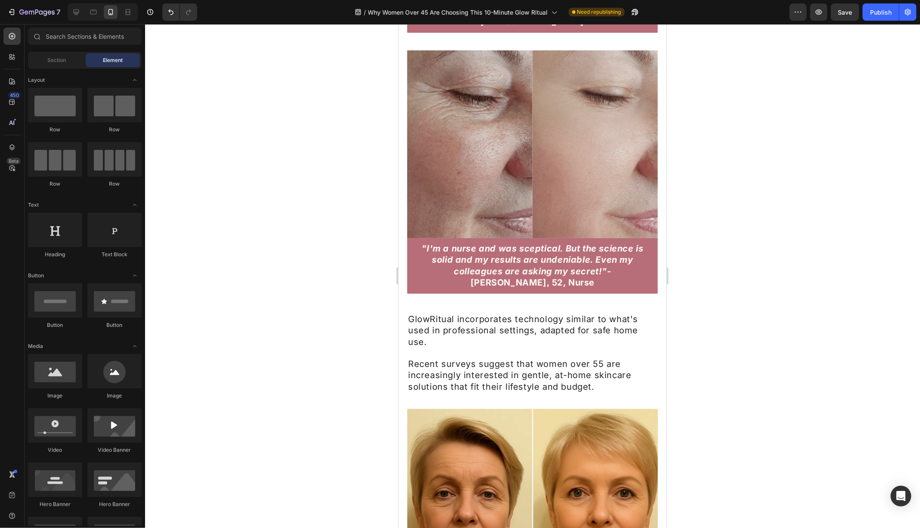
scroll to position [6476, 0]
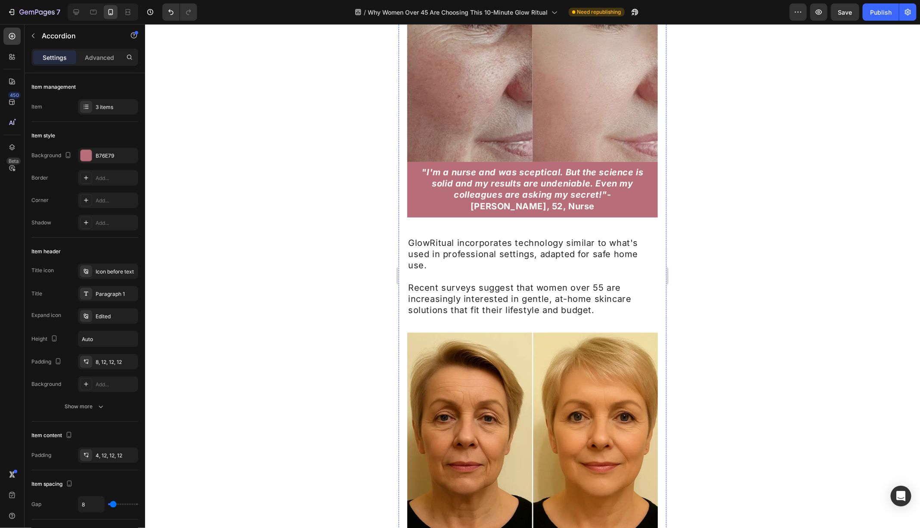
scroll to position [6469, 0]
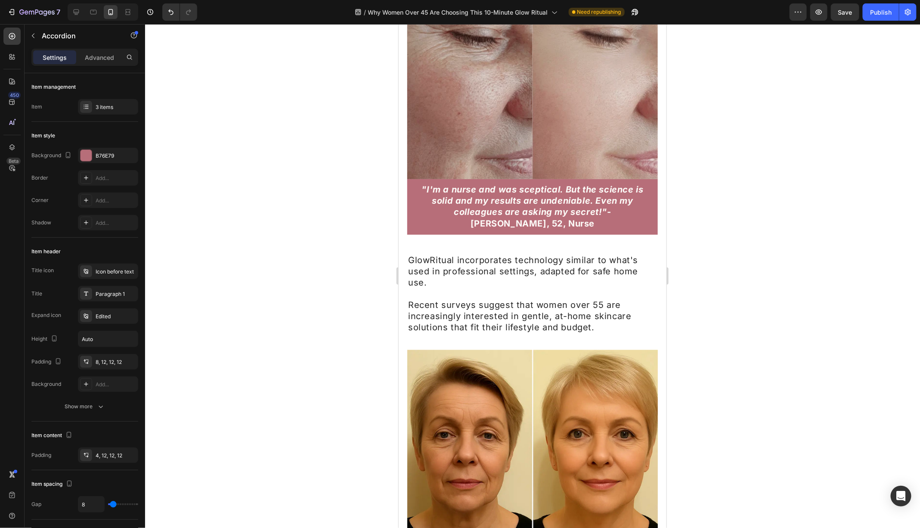
click at [332, 272] on div at bounding box center [532, 276] width 775 height 504
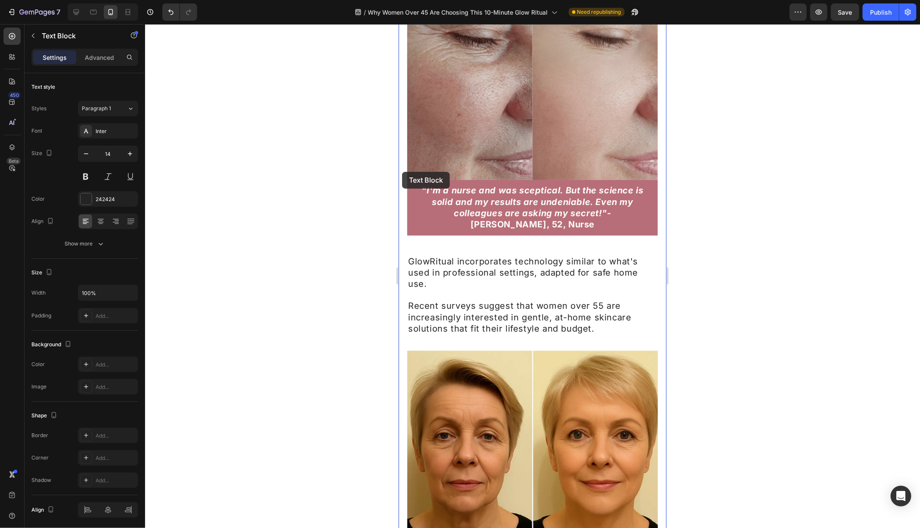
drag, startPoint x: 597, startPoint y: 178, endPoint x: 402, endPoint y: 171, distance: 195.1
drag, startPoint x: 411, startPoint y: 175, endPoint x: 489, endPoint y: 180, distance: 78.1
drag, startPoint x: 598, startPoint y: 177, endPoint x: 396, endPoint y: 177, distance: 202.3
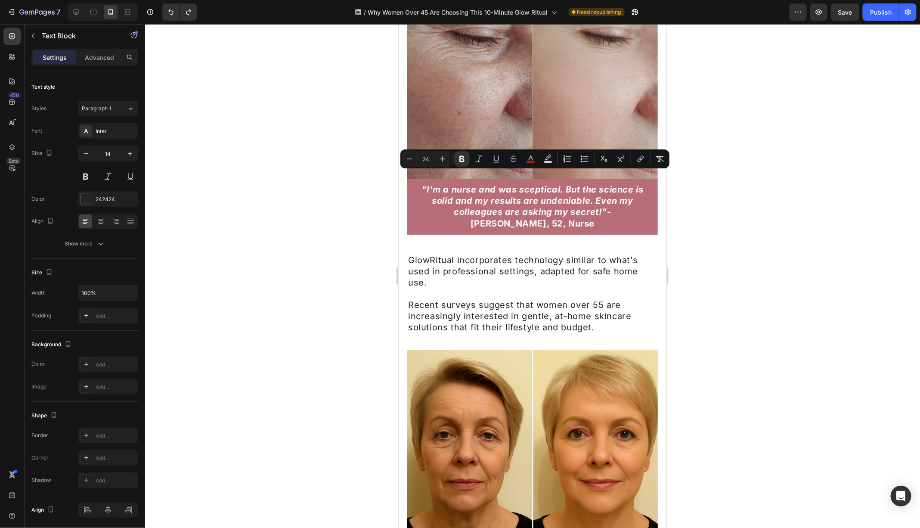
click at [356, 191] on div at bounding box center [532, 276] width 775 height 504
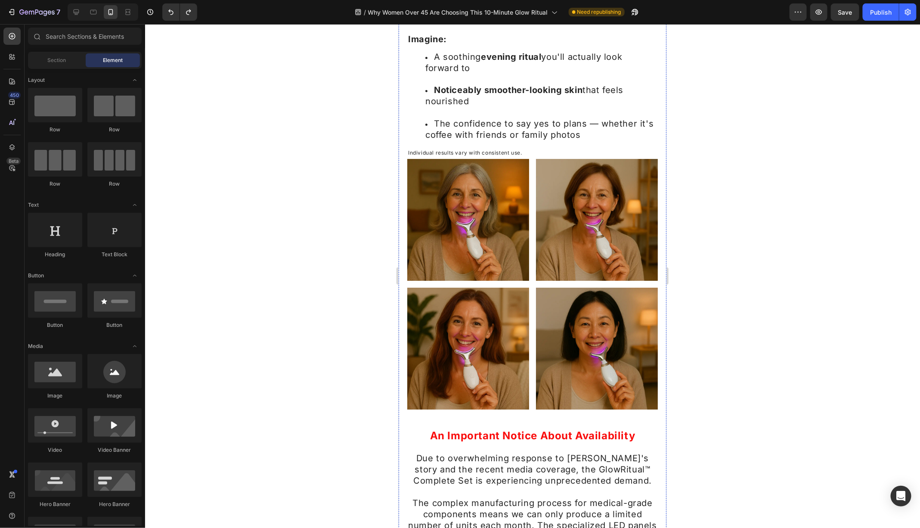
scroll to position [7139, 0]
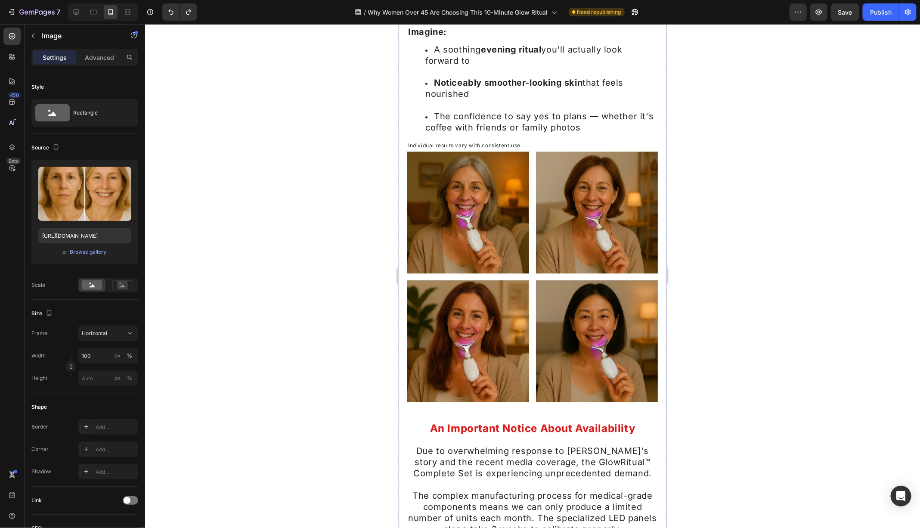
click at [725, 272] on div at bounding box center [532, 276] width 775 height 504
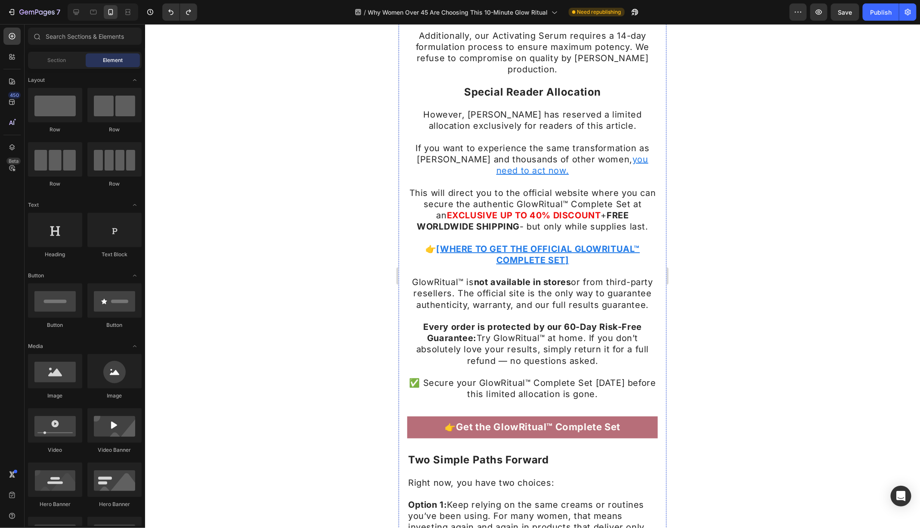
scroll to position [7657, 0]
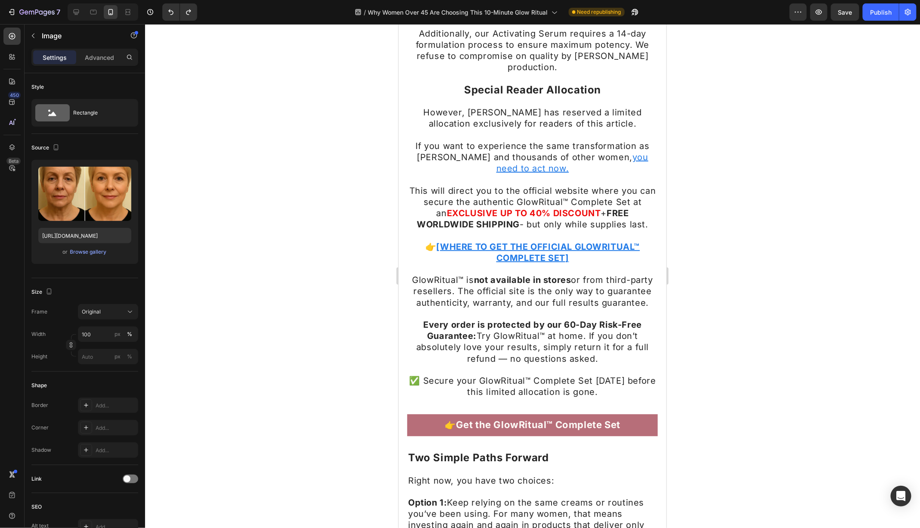
click at [300, 282] on div at bounding box center [532, 276] width 775 height 504
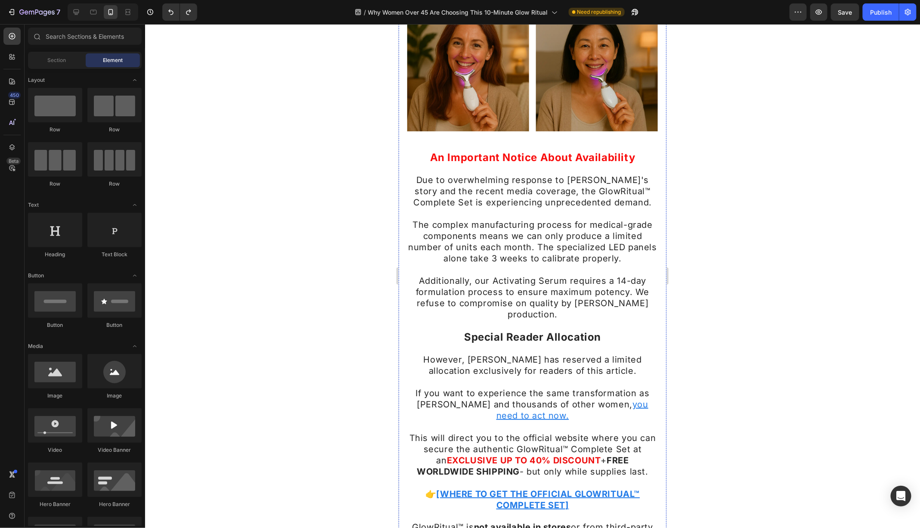
scroll to position [7409, 0]
click at [351, 279] on div at bounding box center [532, 276] width 775 height 504
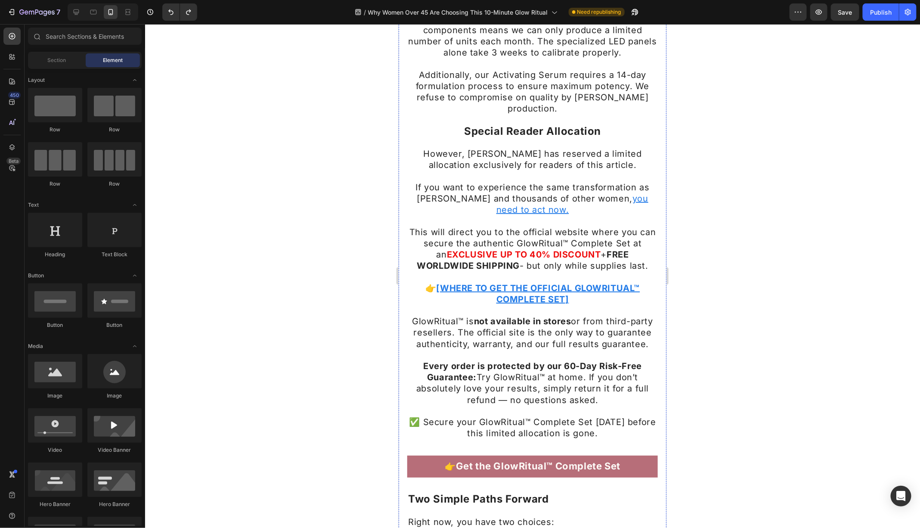
scroll to position [7619, 0]
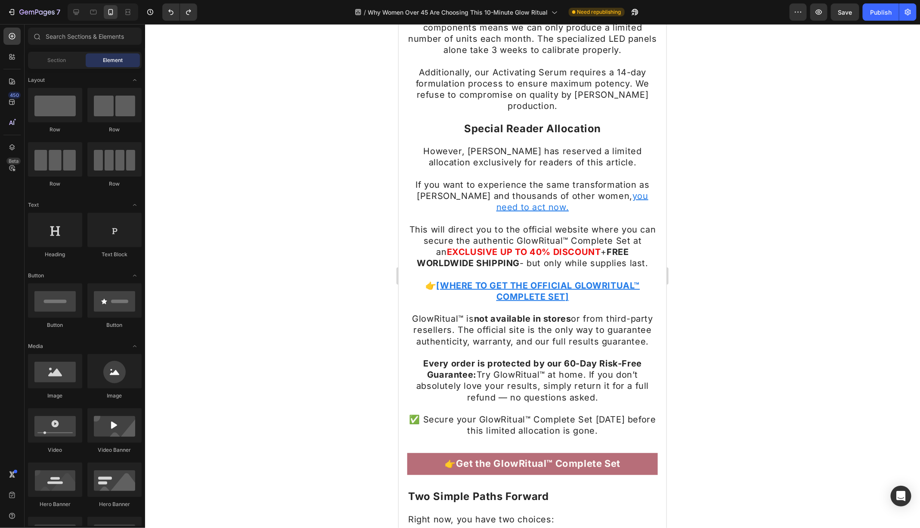
click at [772, 247] on div at bounding box center [532, 276] width 775 height 504
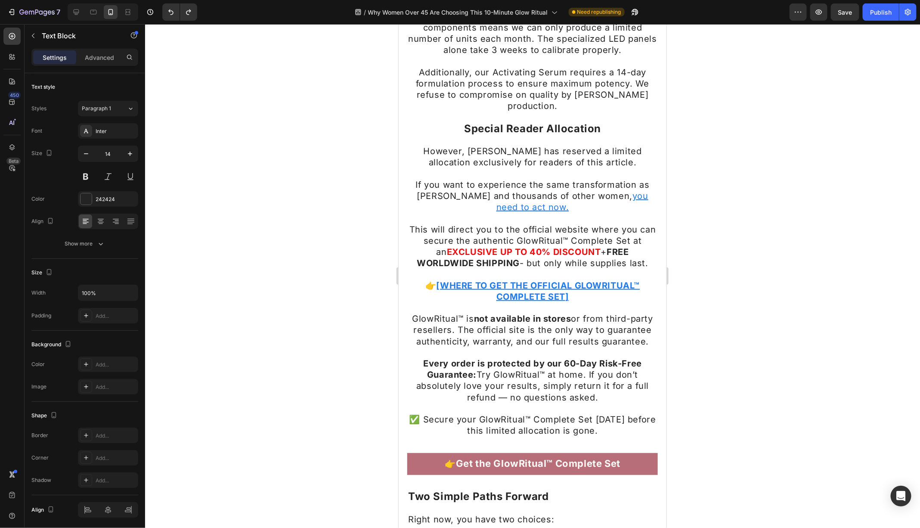
click at [734, 265] on div at bounding box center [532, 276] width 775 height 504
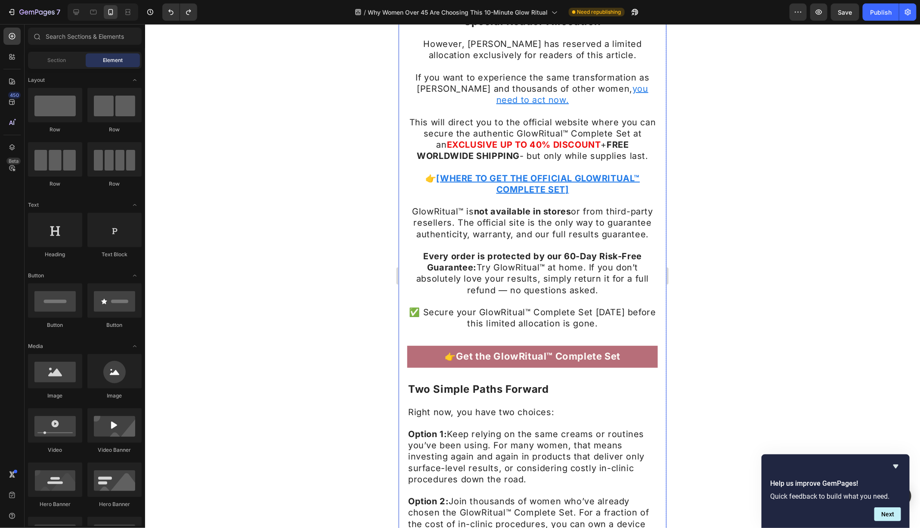
scroll to position [7732, 0]
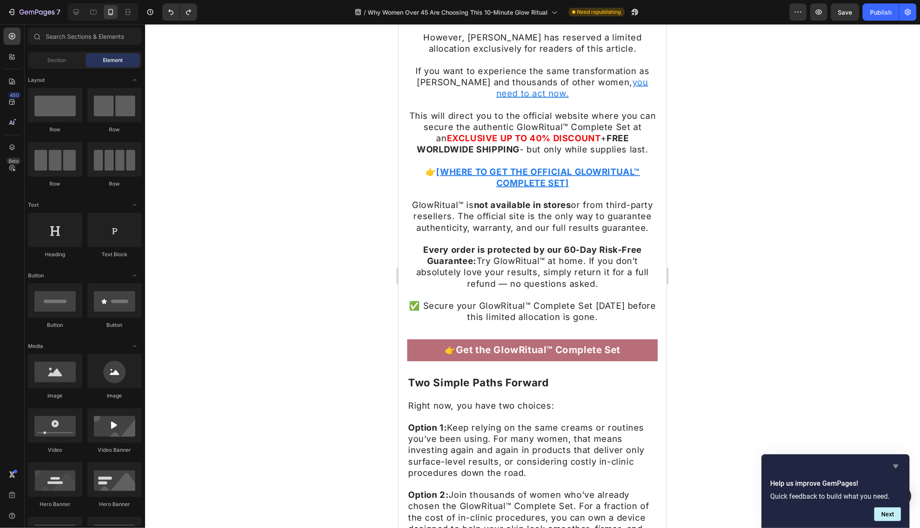
click at [896, 465] on icon "Hide survey" at bounding box center [895, 467] width 5 height 4
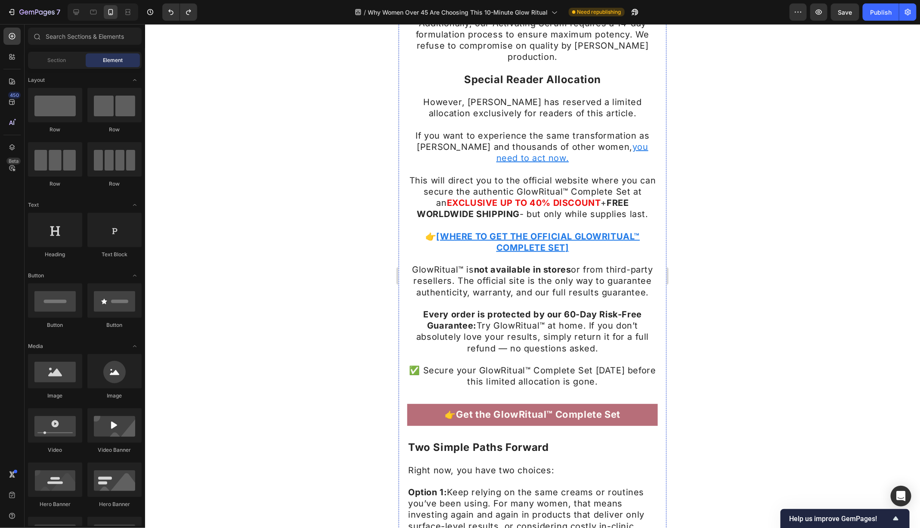
scroll to position [7665, 0]
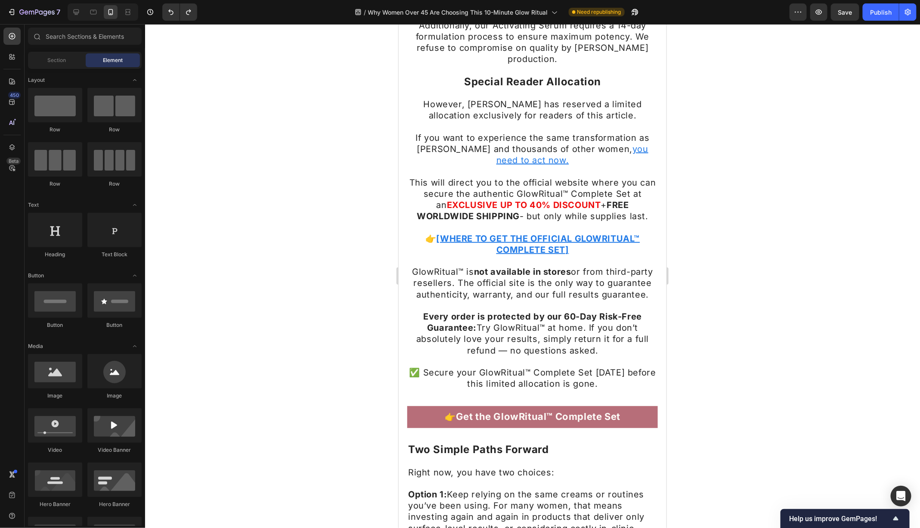
click at [721, 265] on div at bounding box center [532, 276] width 775 height 504
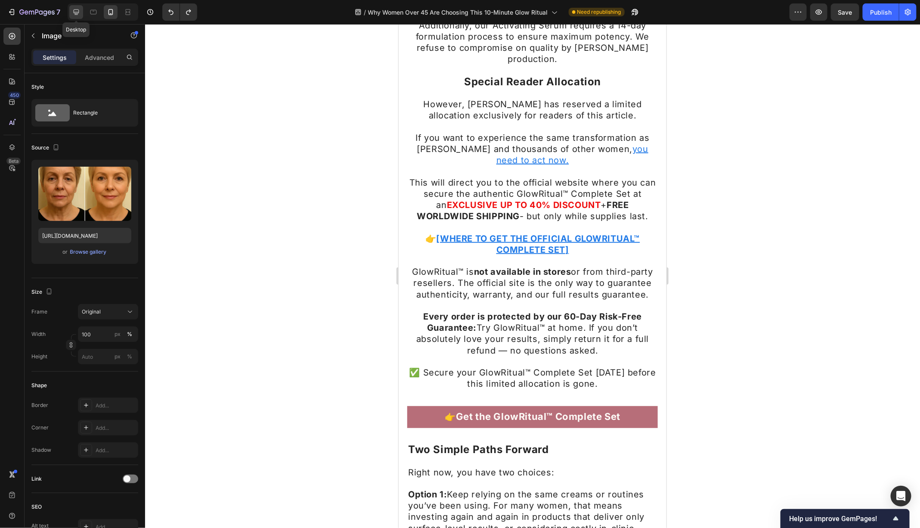
click at [79, 13] on icon at bounding box center [76, 12] width 9 height 9
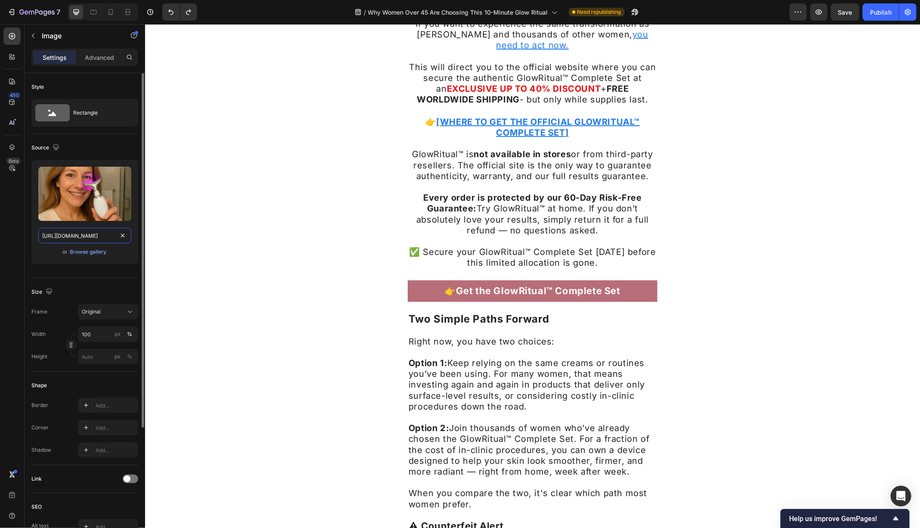
scroll to position [7356, 0]
click at [103, 239] on input "[URL][DOMAIN_NAME]" at bounding box center [84, 235] width 93 height 15
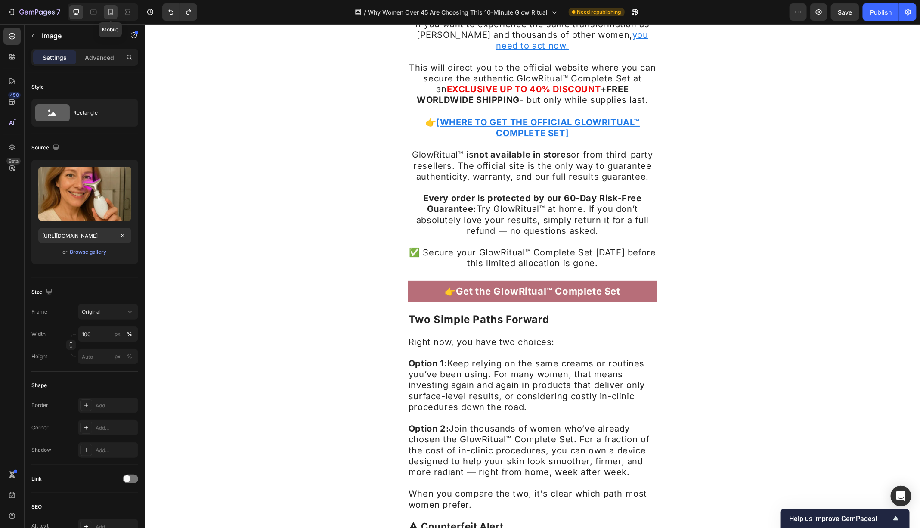
click at [107, 15] on icon at bounding box center [110, 12] width 9 height 9
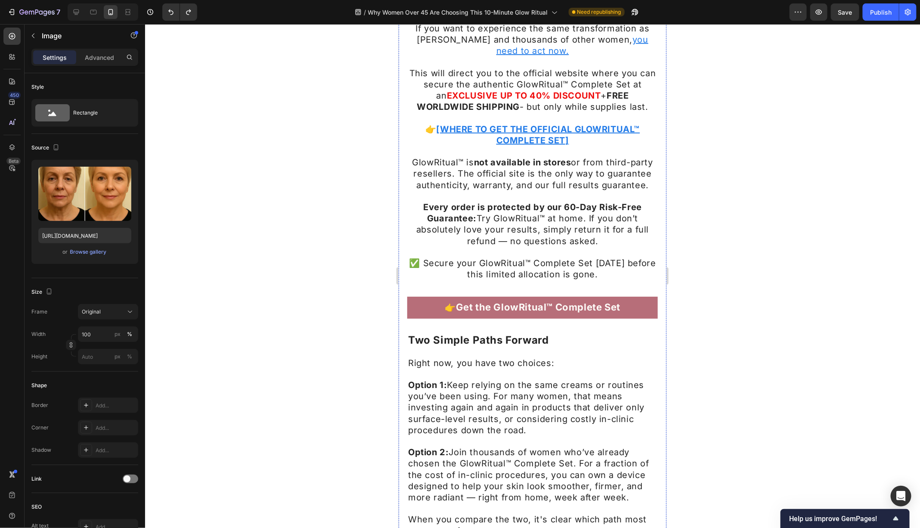
scroll to position [7780, 0]
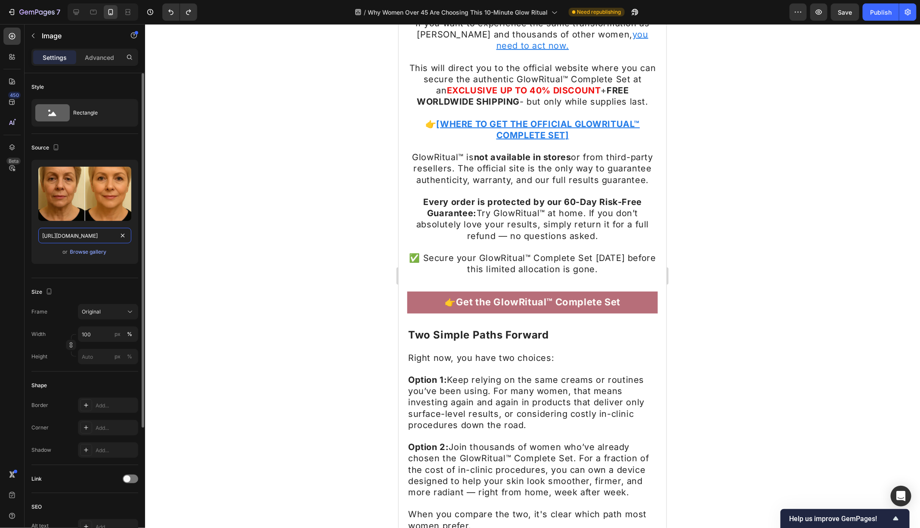
click at [80, 235] on input "[URL][DOMAIN_NAME]" at bounding box center [84, 235] width 93 height 15
paste input "4in1_Product_Photo_4_68f4e32f-660d-4a81-9041-6c5bd29ae26e.webp?v=[DOMAIN_NAME][…"
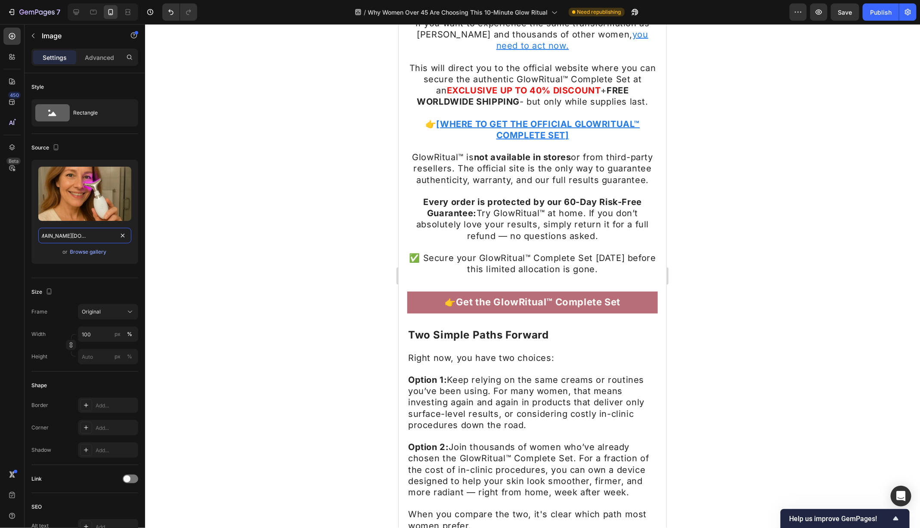
type input "[URL][DOMAIN_NAME][DOMAIN_NAME]"
click at [252, 305] on div at bounding box center [532, 276] width 775 height 504
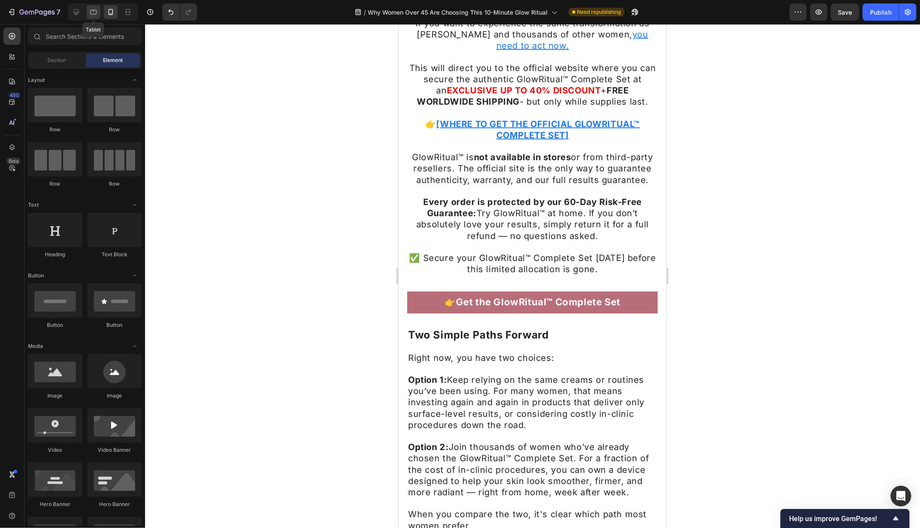
click at [96, 6] on div at bounding box center [94, 12] width 14 height 14
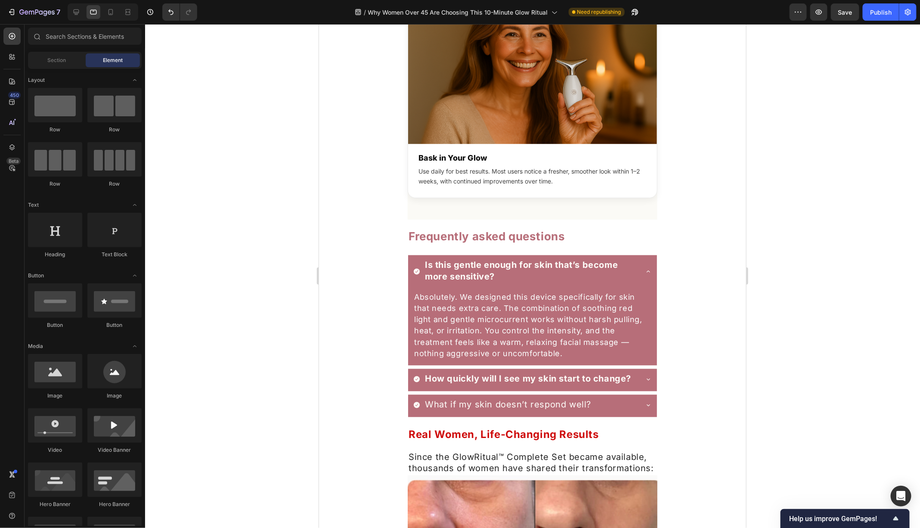
scroll to position [6502, 0]
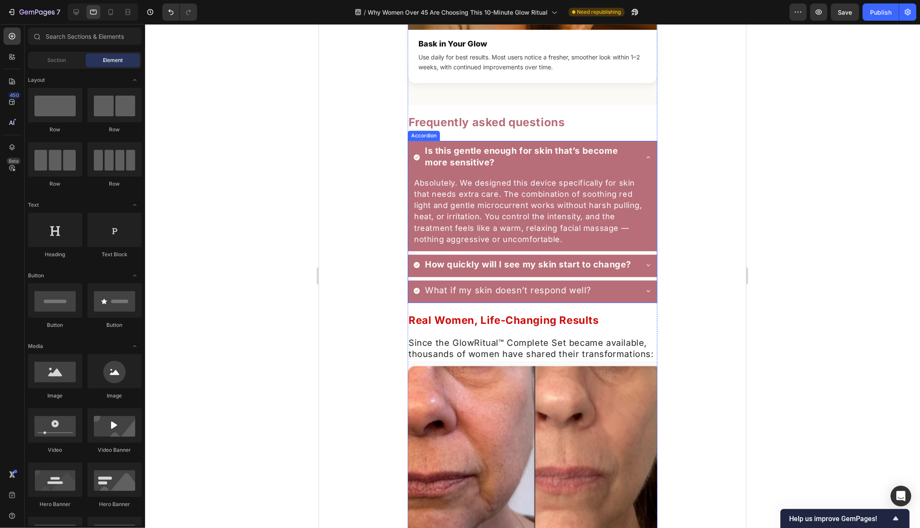
click at [644, 160] on icon at bounding box center [647, 156] width 7 height 7
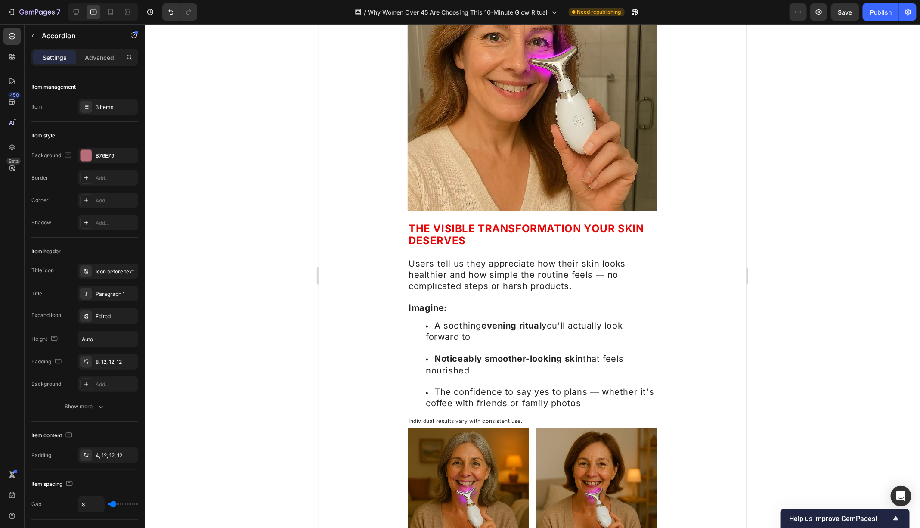
scroll to position [7937, 0]
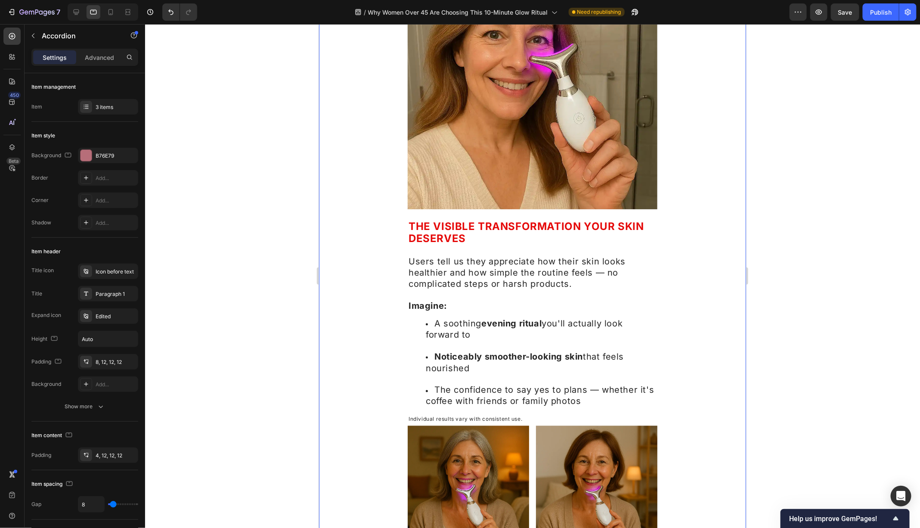
click at [263, 280] on div at bounding box center [532, 276] width 775 height 504
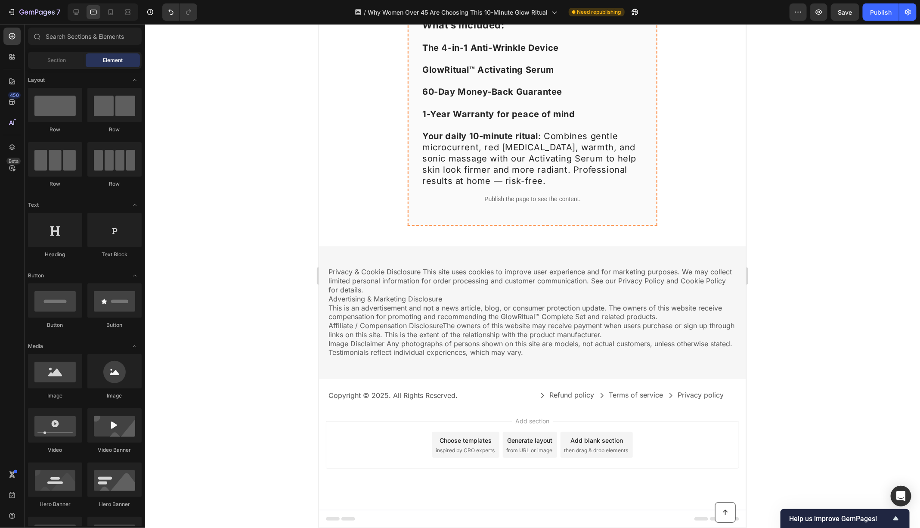
scroll to position [10029, 0]
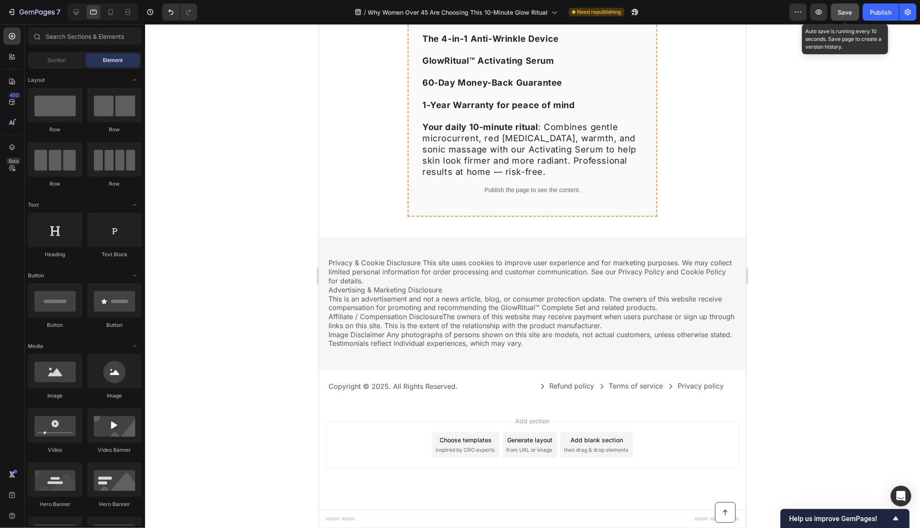
click at [847, 12] on span "Save" at bounding box center [845, 12] width 14 height 7
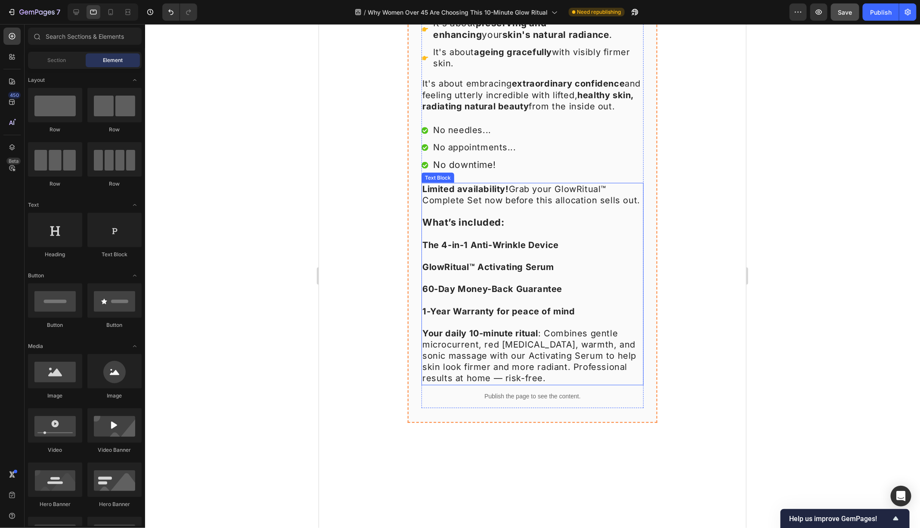
scroll to position [9799, 0]
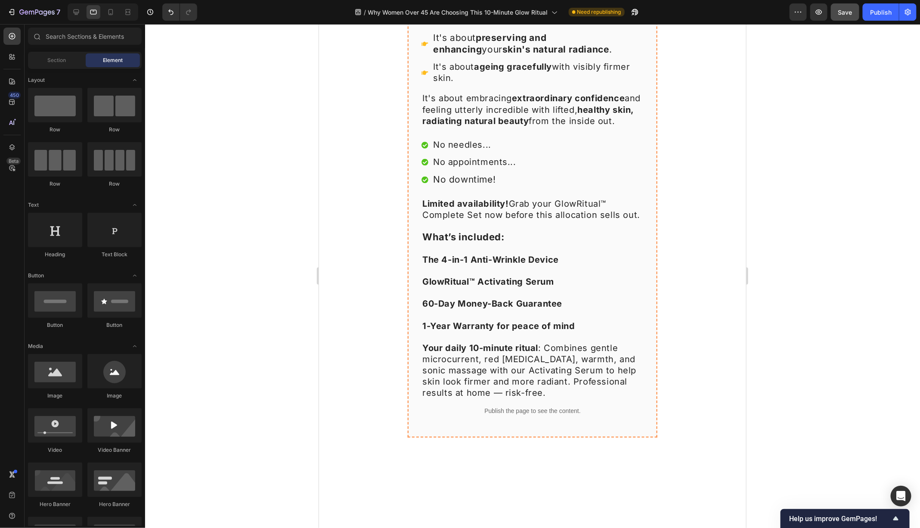
click at [248, 299] on div at bounding box center [532, 276] width 775 height 504
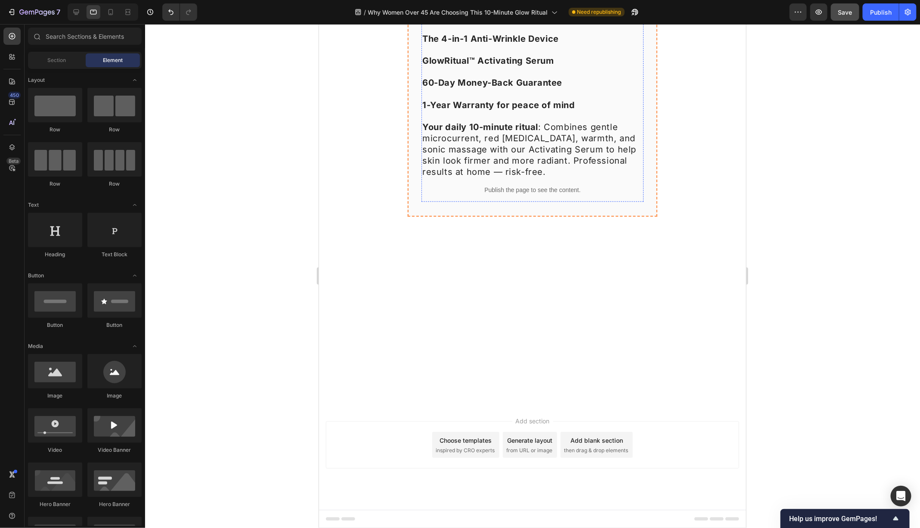
scroll to position [10248, 0]
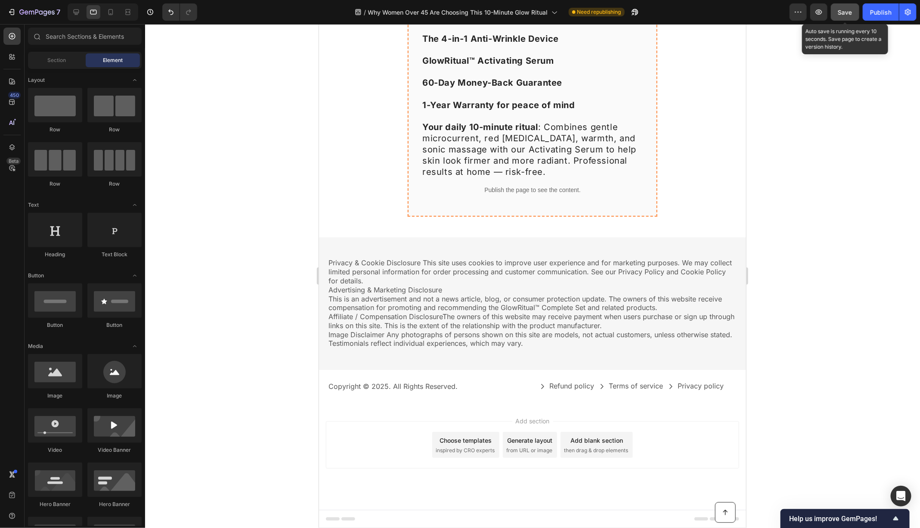
click at [846, 15] on span "Save" at bounding box center [845, 12] width 14 height 7
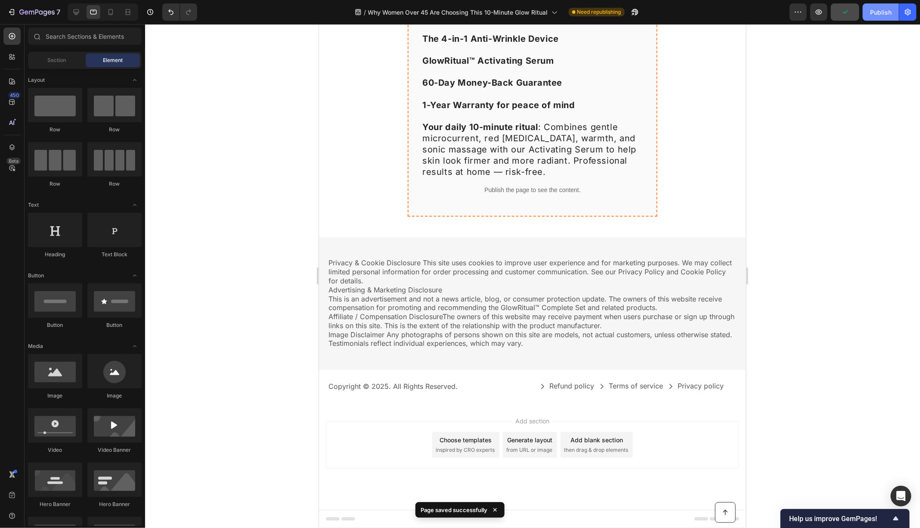
click at [885, 19] on button "Publish" at bounding box center [881, 11] width 36 height 17
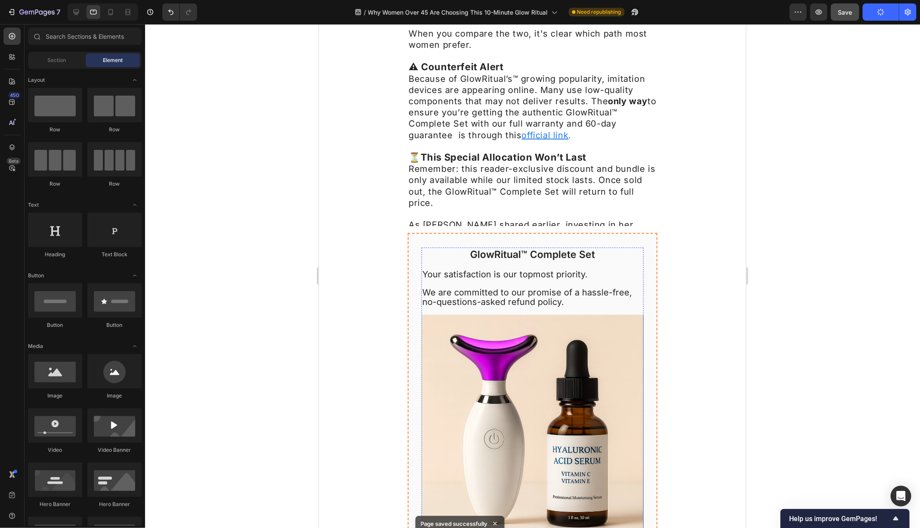
scroll to position [9389, 0]
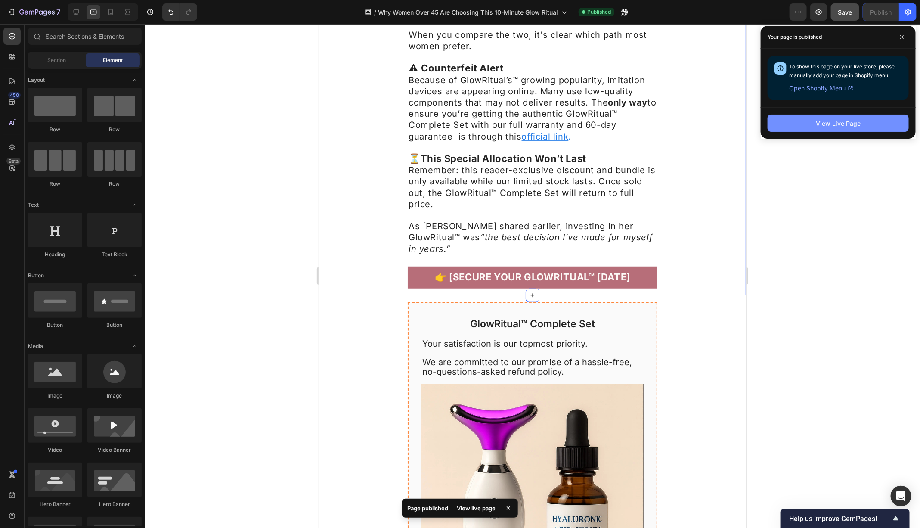
click at [830, 128] on button "View Live Page" at bounding box center [838, 123] width 141 height 17
